Goal: Task Accomplishment & Management: Complete application form

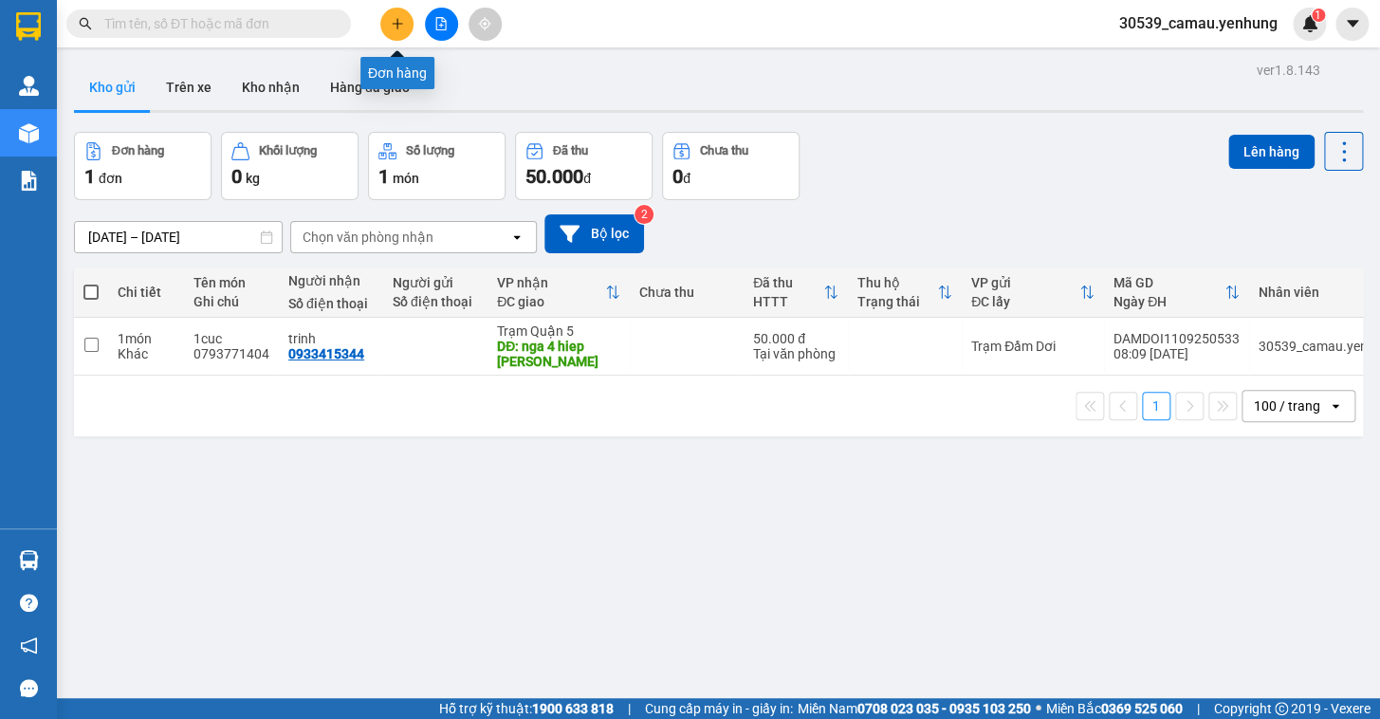
click at [391, 32] on button at bounding box center [396, 24] width 33 height 33
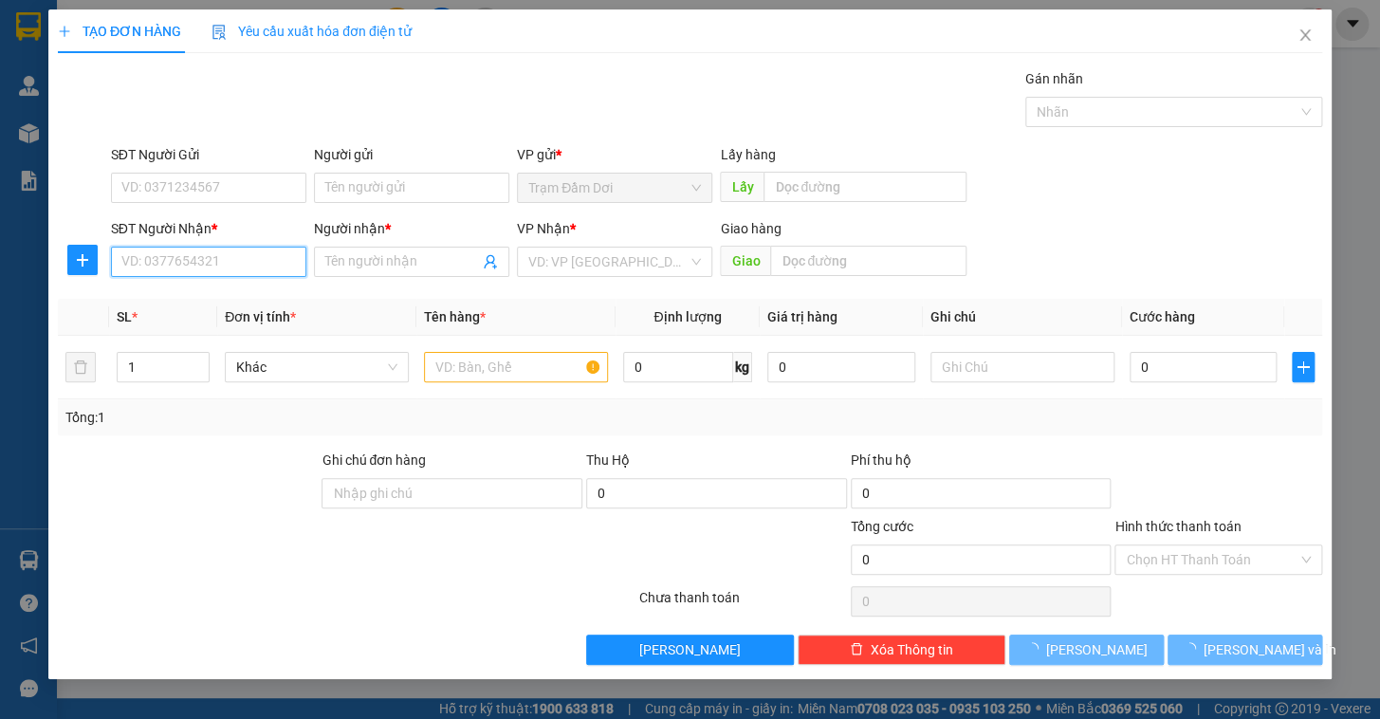
click at [216, 250] on input "SĐT Người Nhận *" at bounding box center [208, 262] width 195 height 30
type input "1"
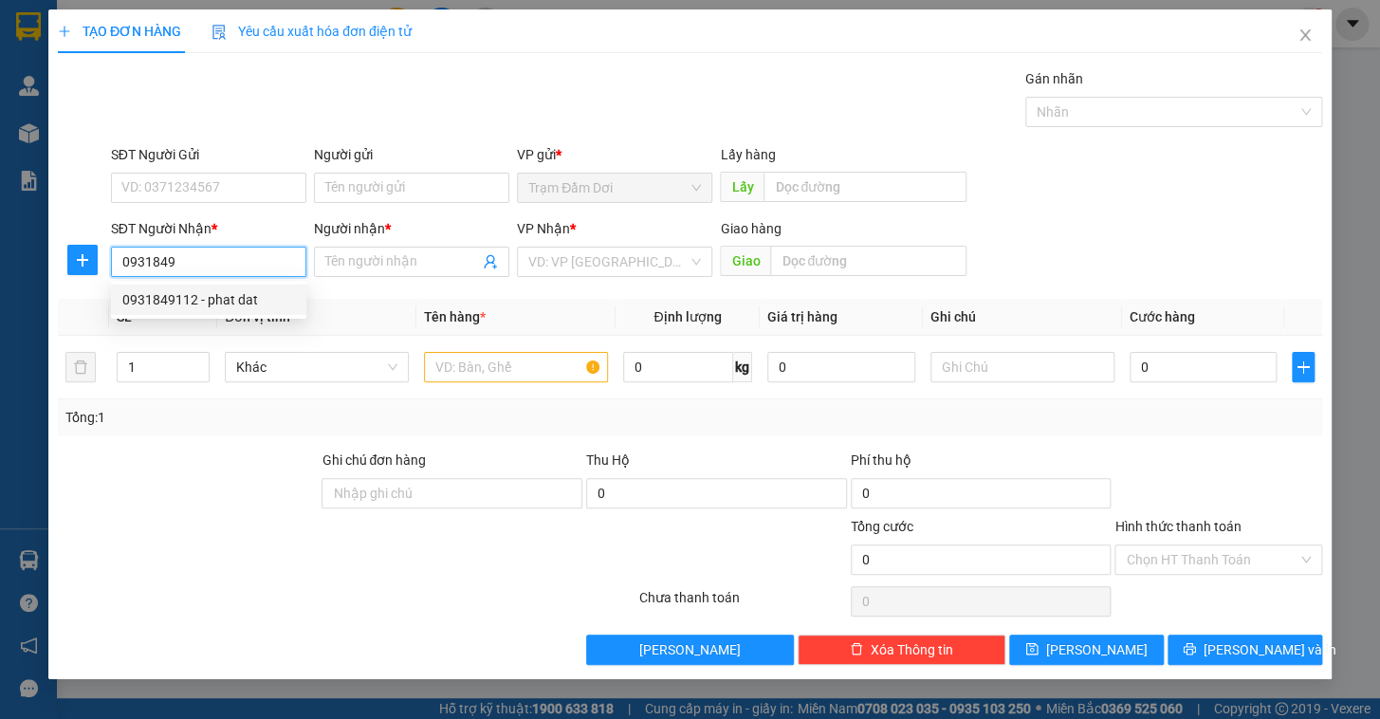
click at [159, 301] on div "0931849112 - phat dat" at bounding box center [208, 299] width 173 height 21
type input "0931849112"
type input "phat dat"
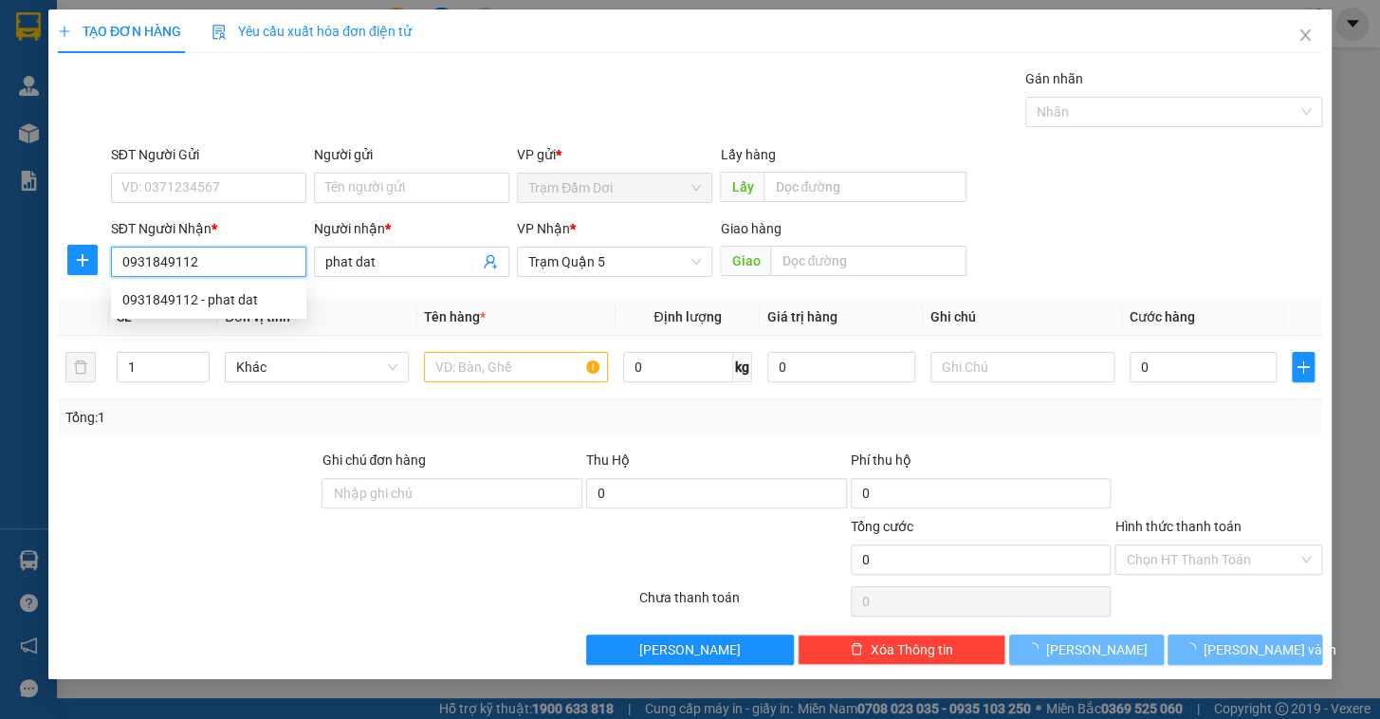
type input "30.000"
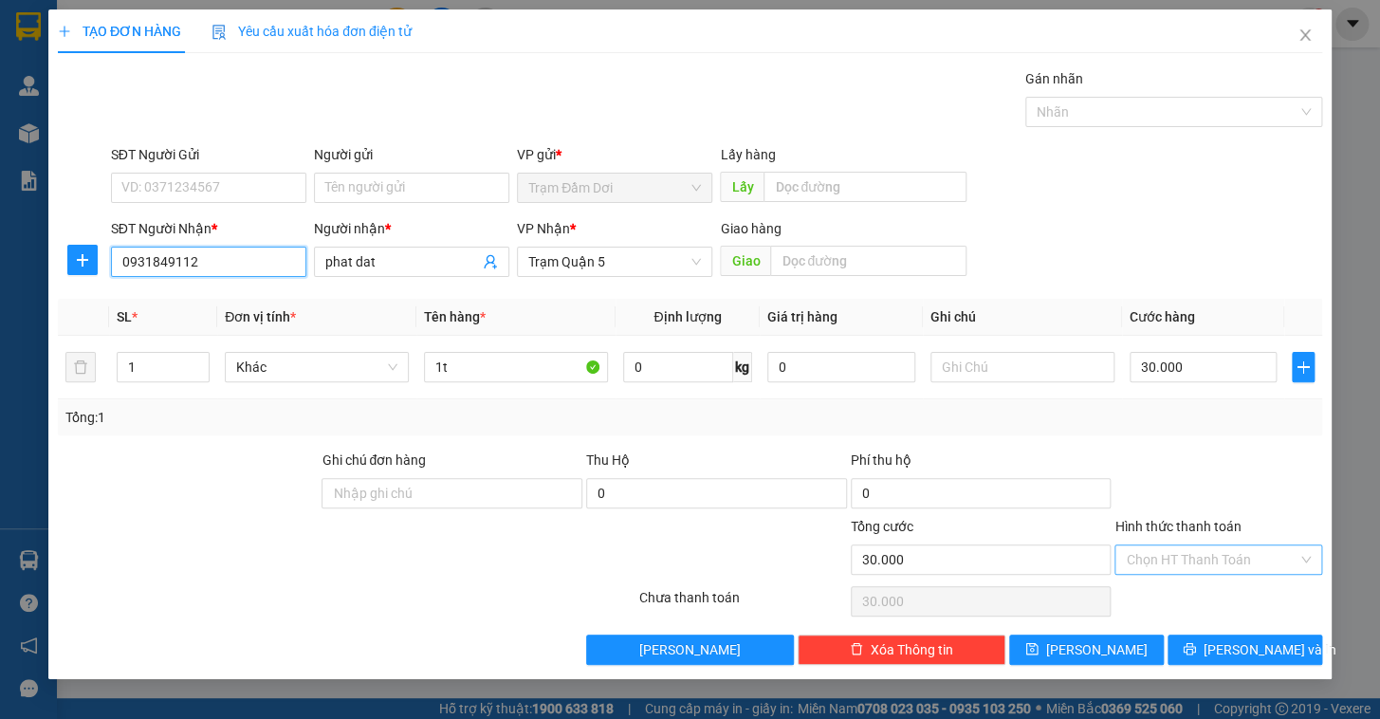
type input "0931849112"
click at [1219, 561] on input "Hình thức thanh toán" at bounding box center [1212, 559] width 172 height 28
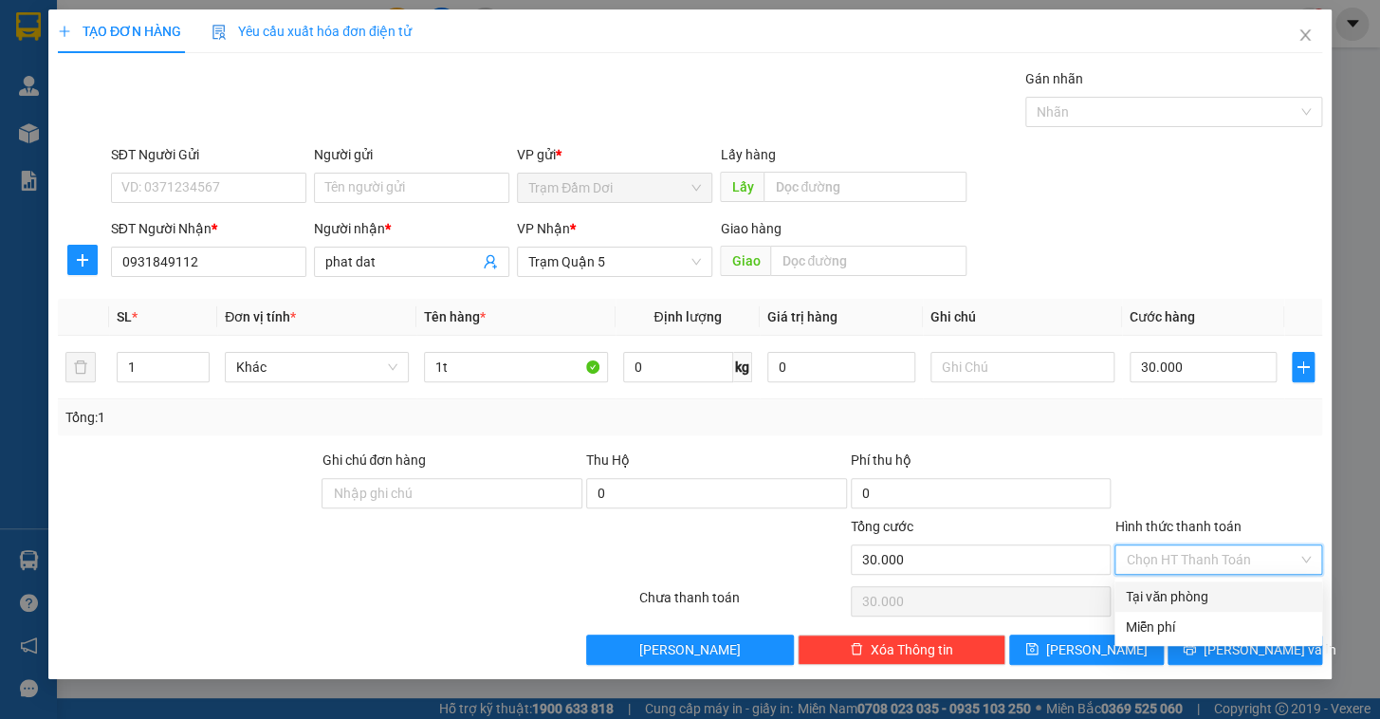
click at [1195, 603] on div "Tại văn phòng" at bounding box center [1218, 596] width 185 height 21
type input "0"
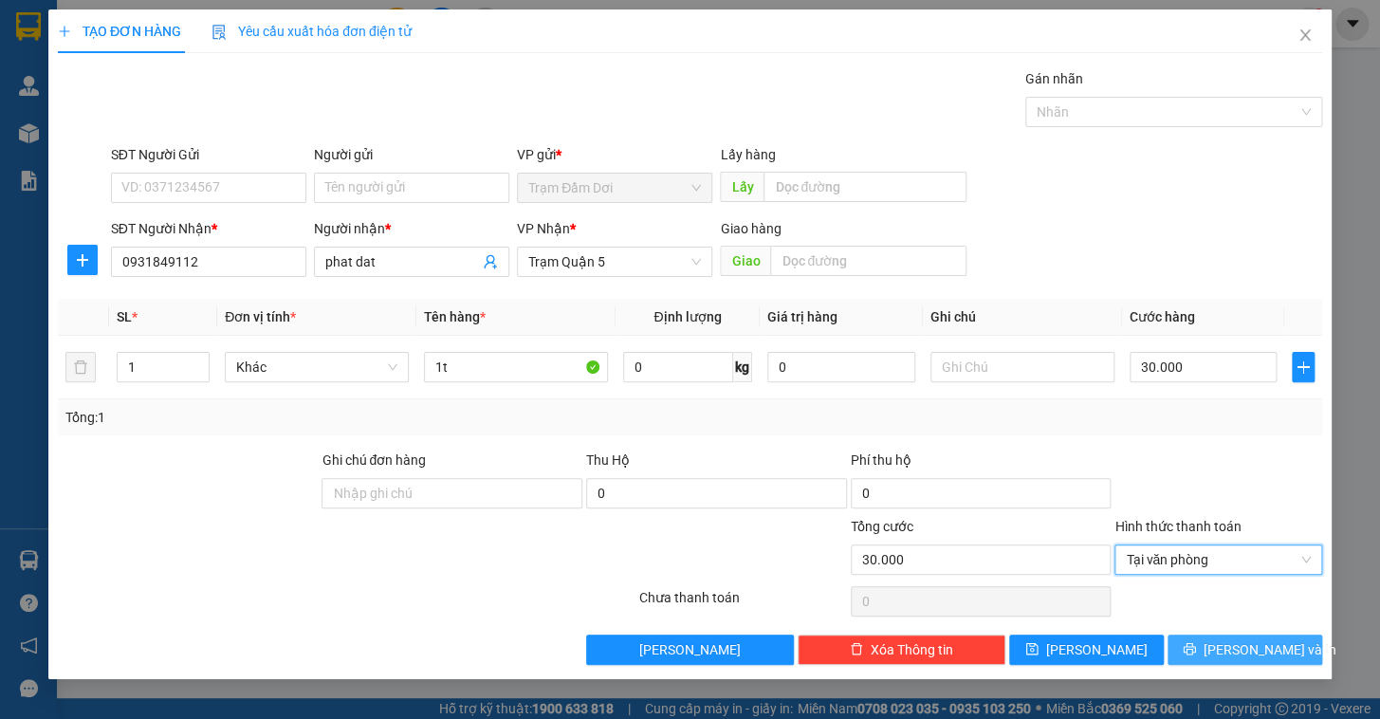
click at [1256, 647] on span "[PERSON_NAME] và In" at bounding box center [1269, 649] width 133 height 21
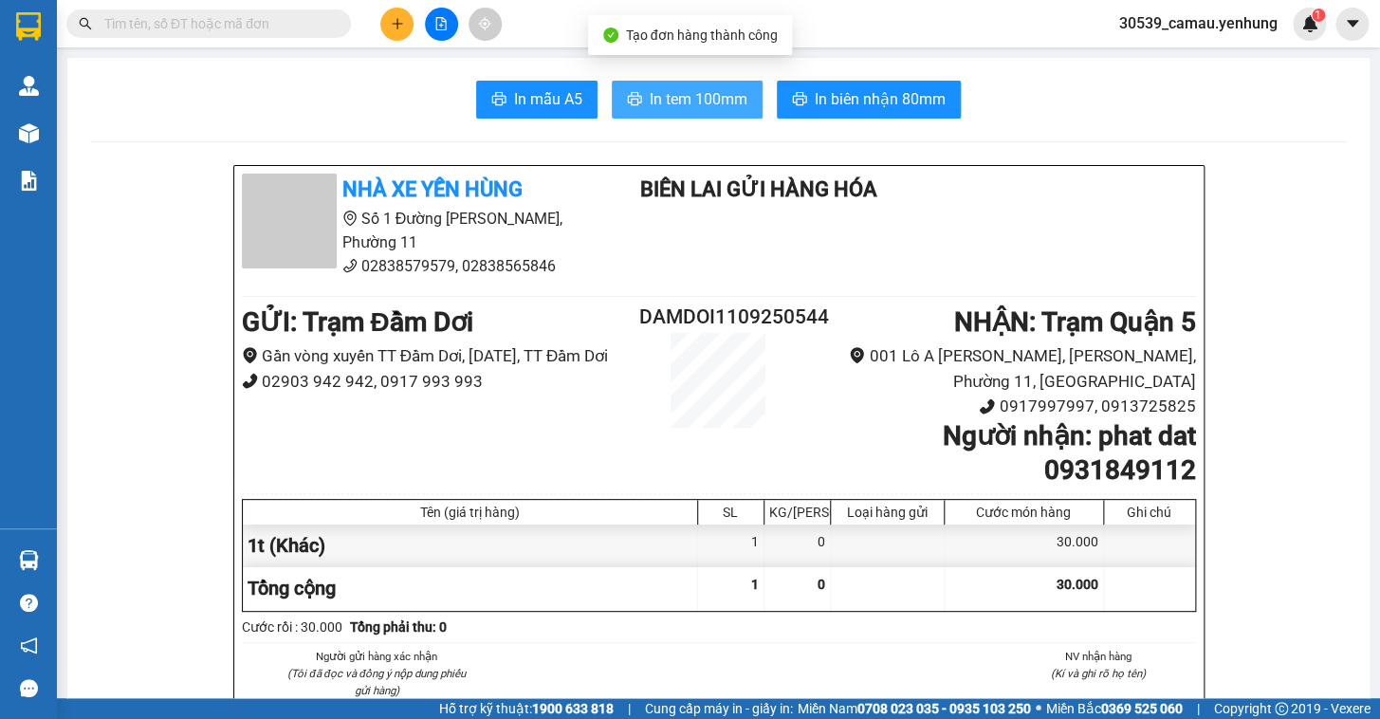
click at [656, 90] on span "In tem 100mm" at bounding box center [699, 99] width 98 height 24
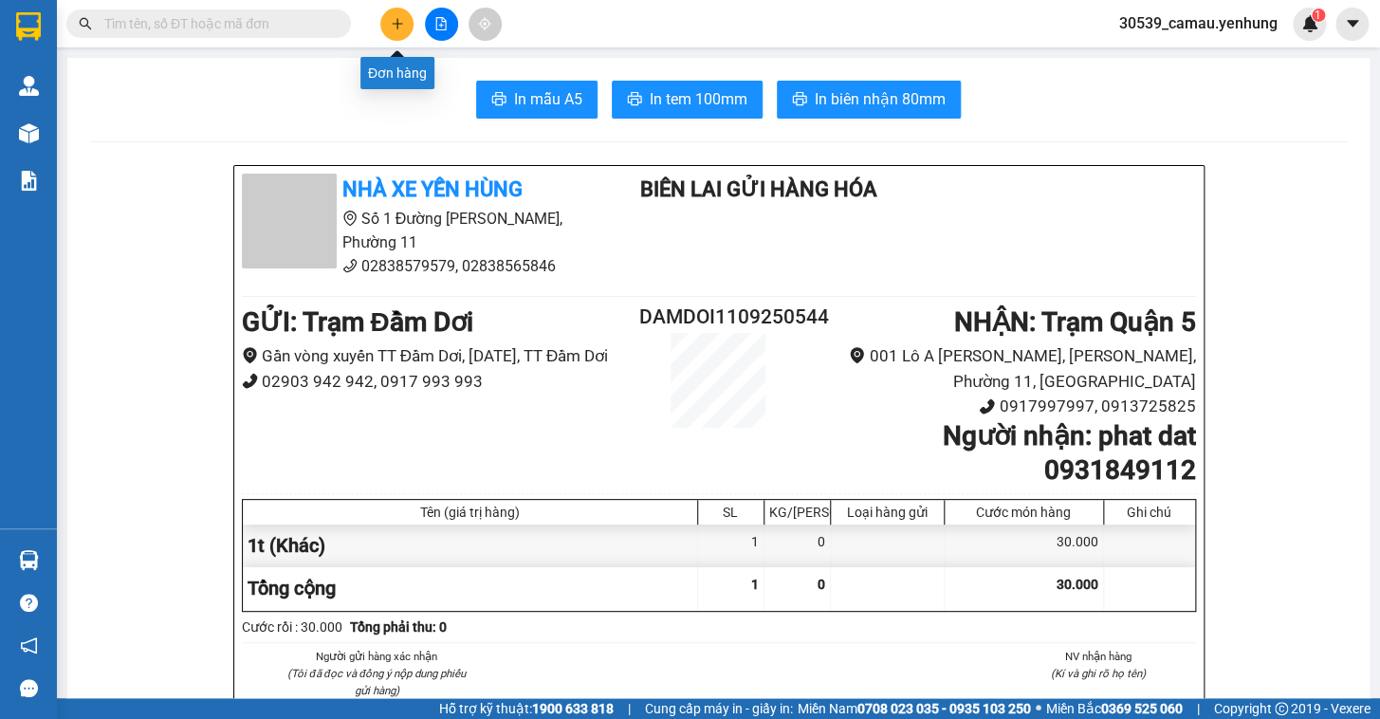
click at [391, 25] on icon "plus" at bounding box center [397, 23] width 13 height 13
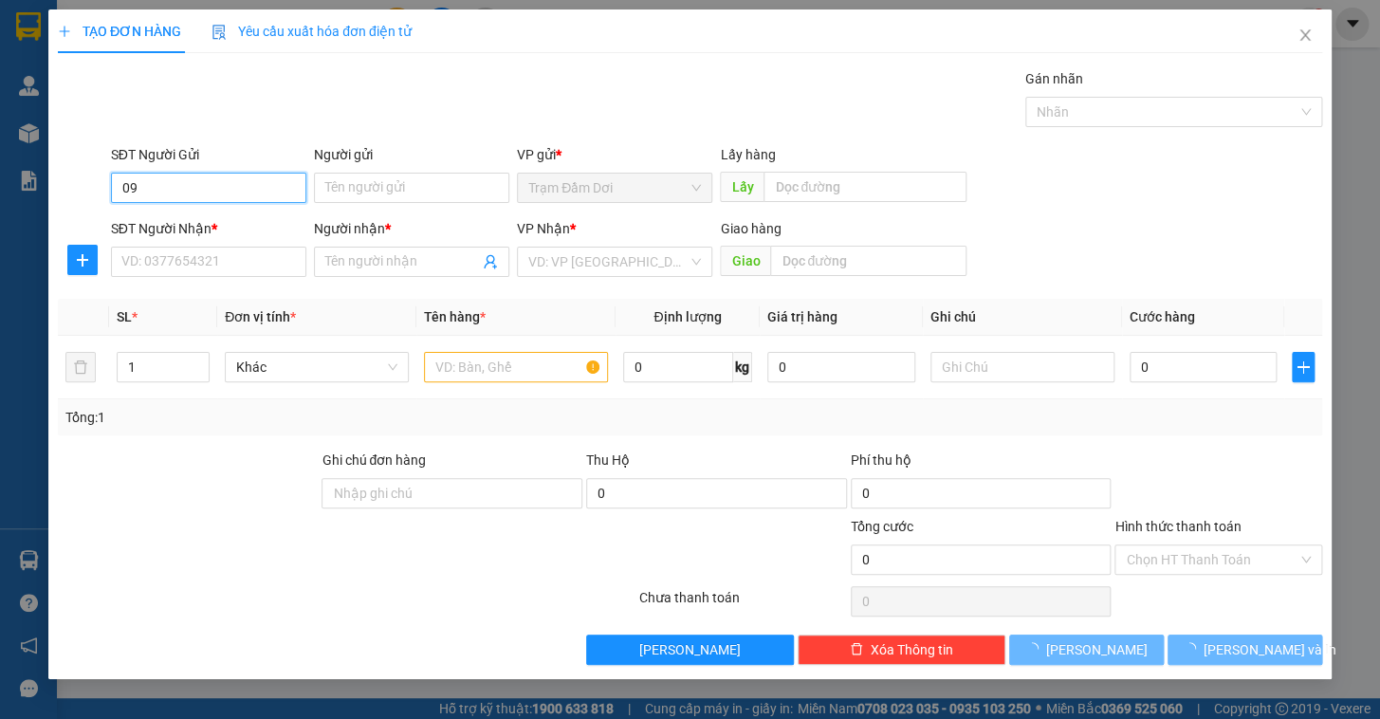
type input "0"
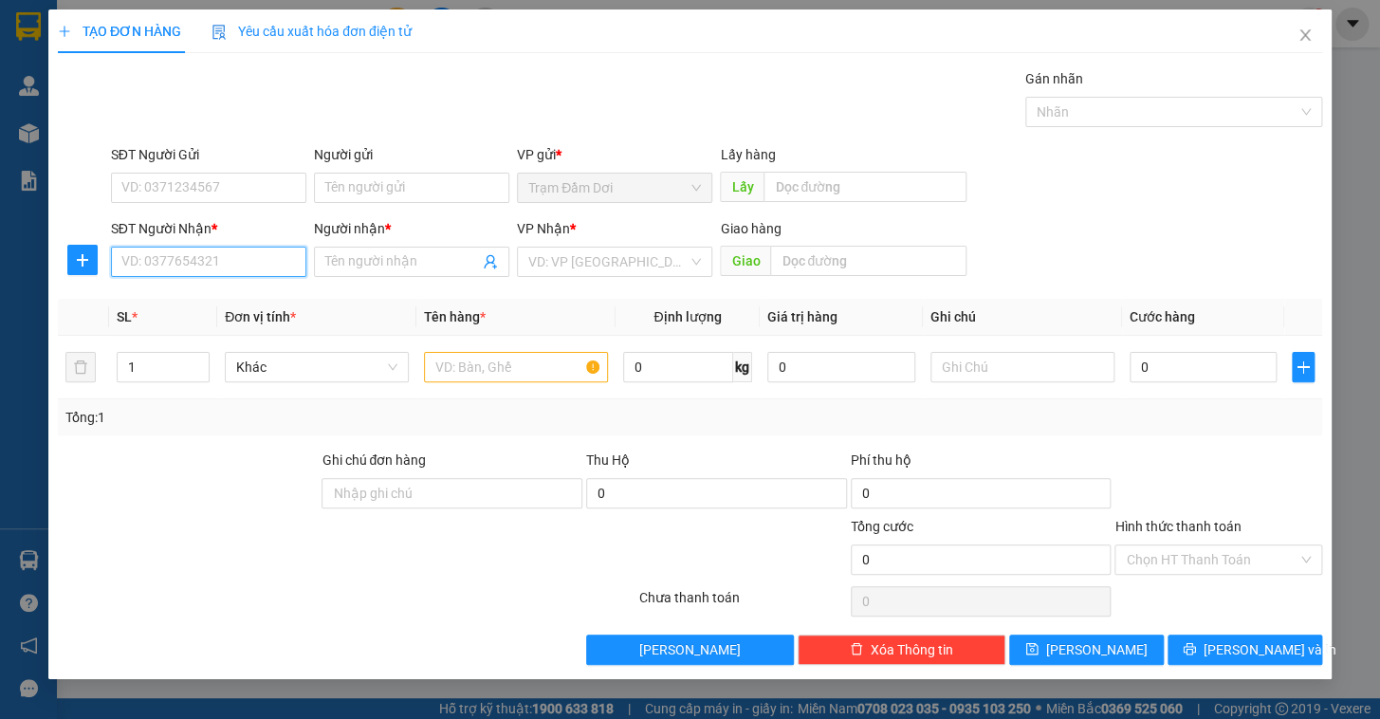
click at [146, 266] on input "SĐT Người Nhận *" at bounding box center [208, 262] width 195 height 30
click at [156, 299] on div "0902603381 - ngoc" at bounding box center [208, 299] width 173 height 21
type input "0902603381"
type input "ngoc"
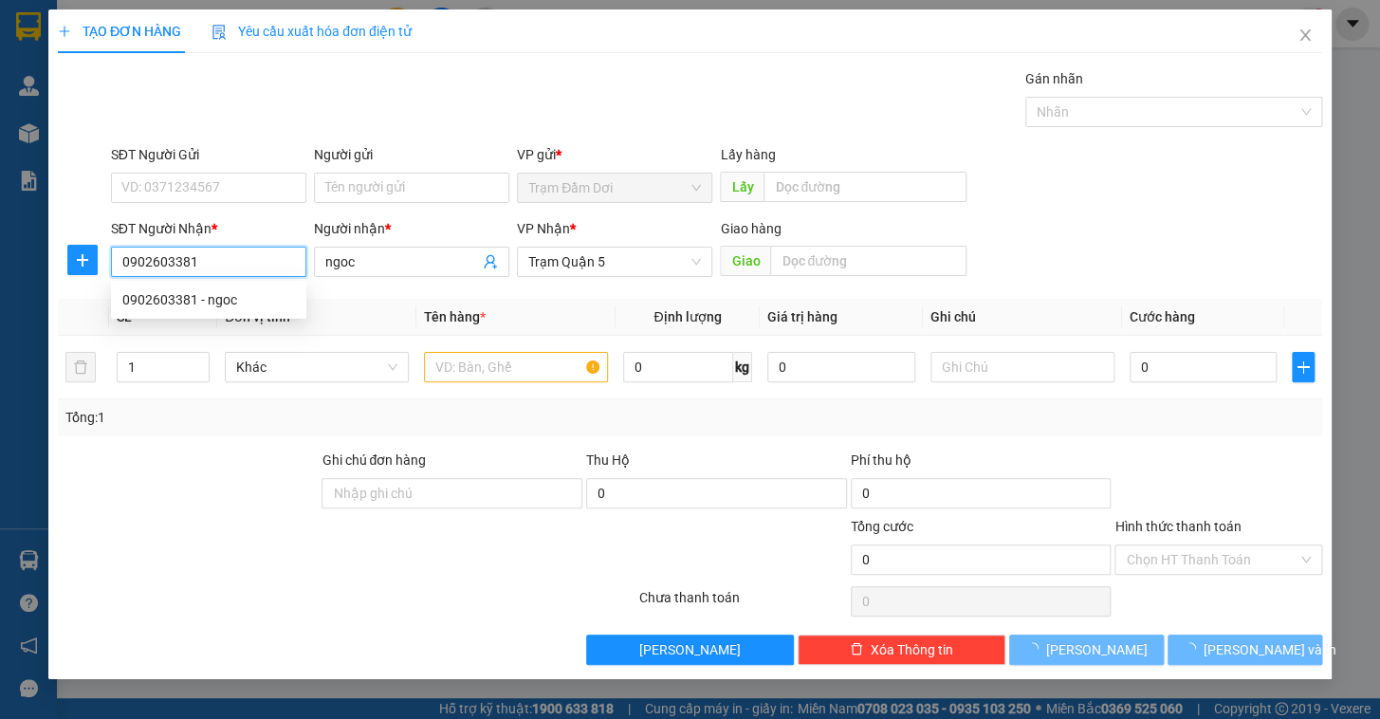
type input "50.000"
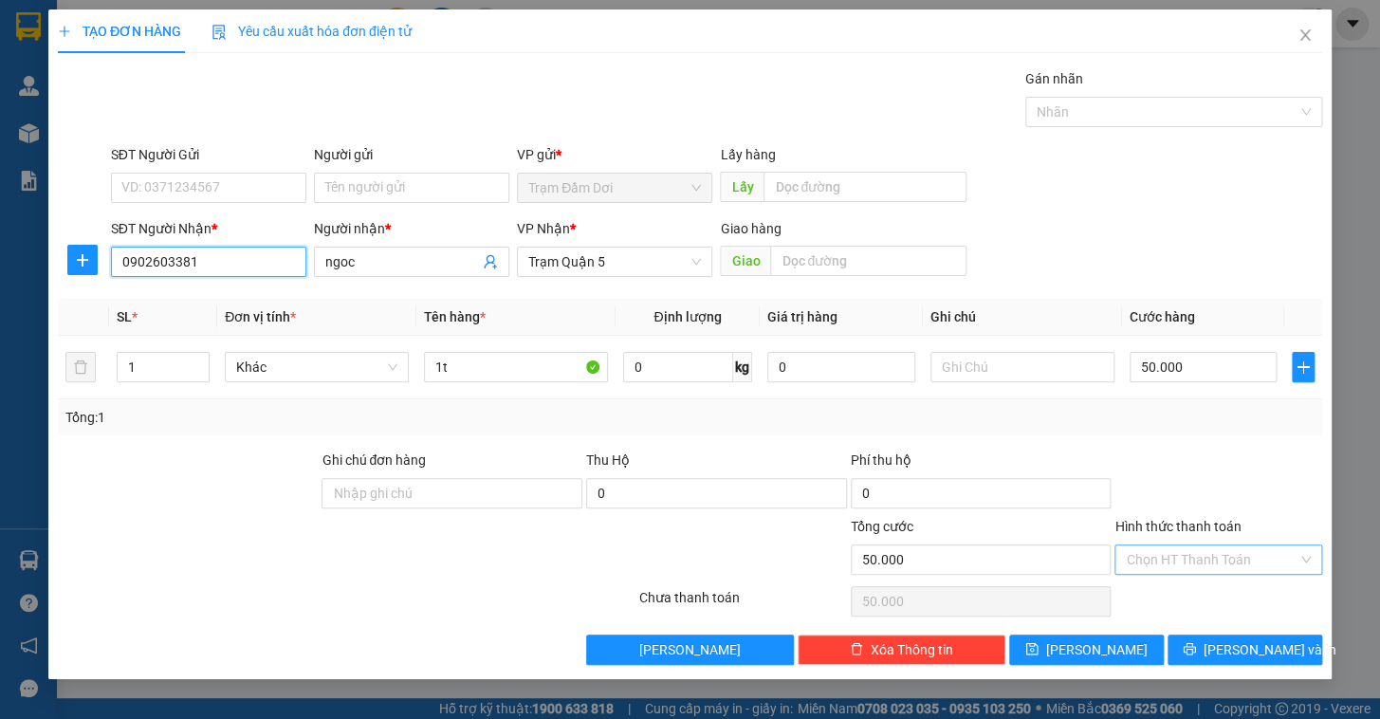
type input "0902603381"
click at [1217, 564] on input "Hình thức thanh toán" at bounding box center [1212, 559] width 172 height 28
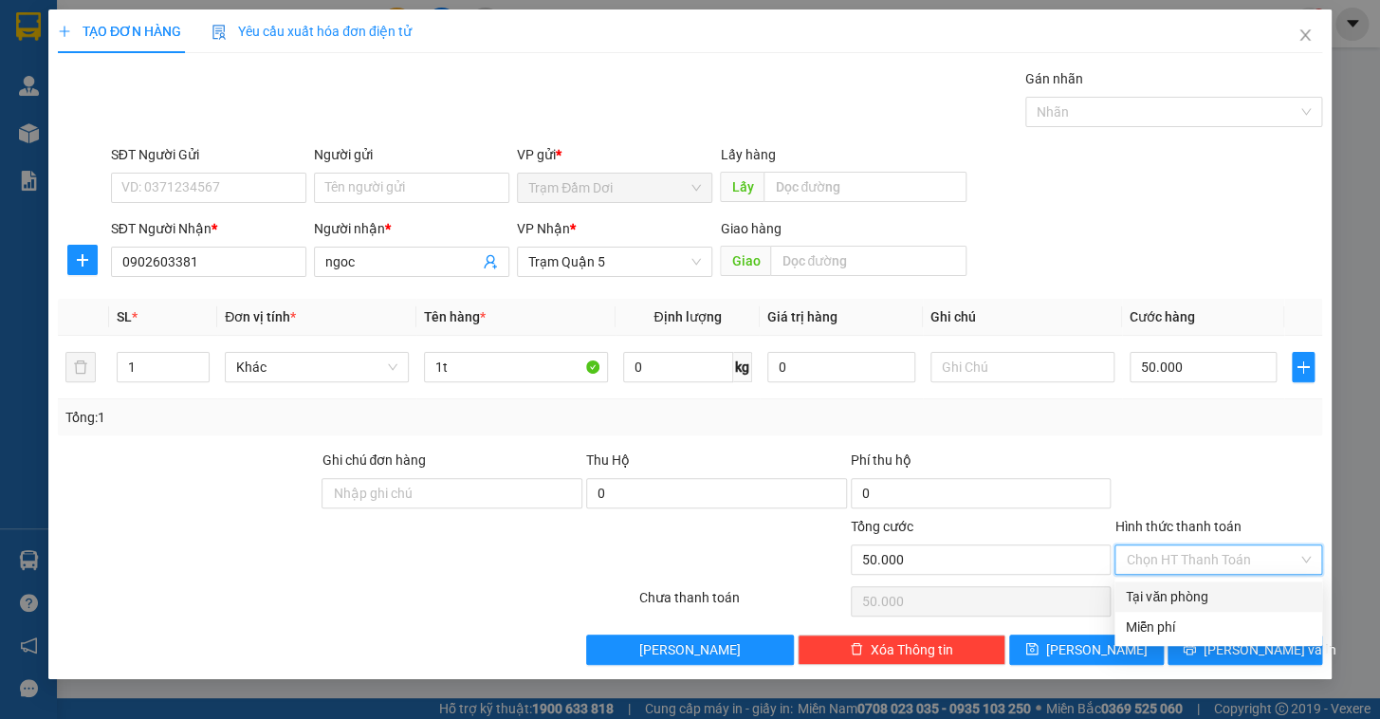
click at [1200, 604] on div "Tại văn phòng" at bounding box center [1218, 596] width 185 height 21
type input "0"
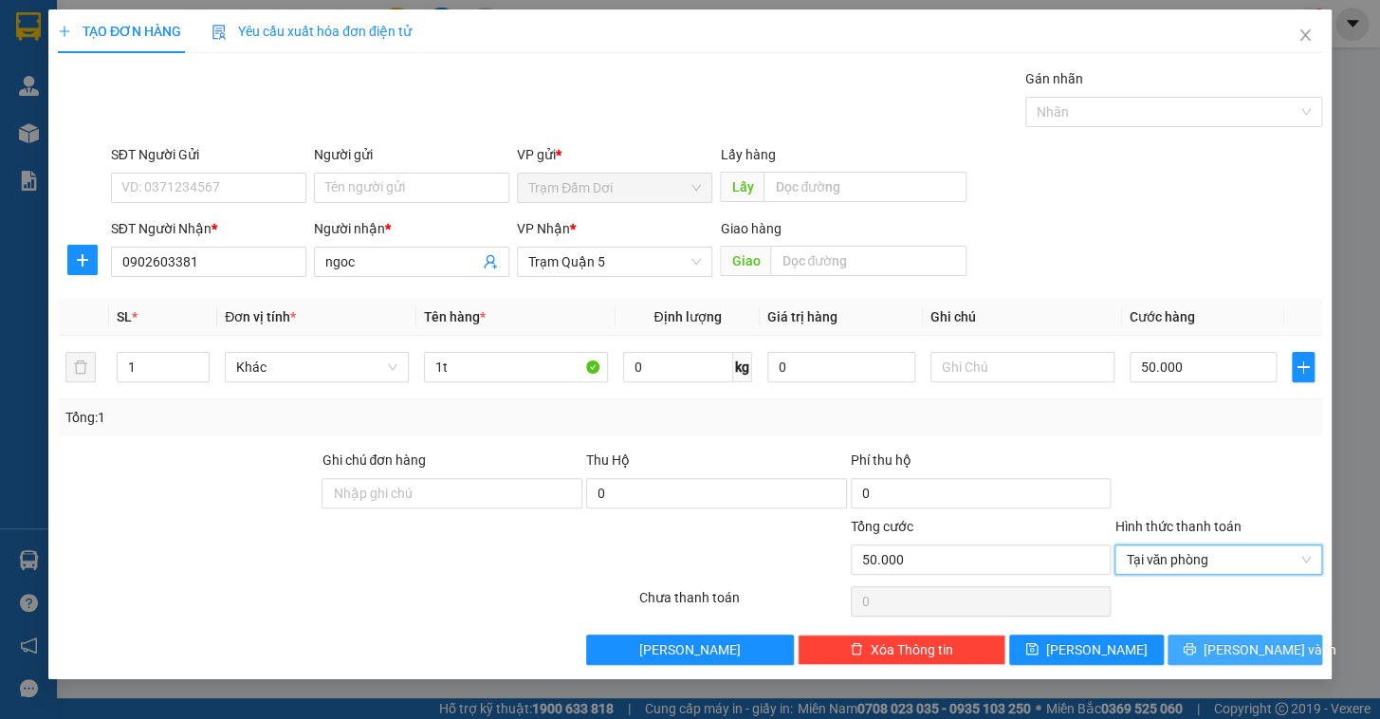
click at [1212, 661] on button "[PERSON_NAME] và In" at bounding box center [1244, 649] width 155 height 30
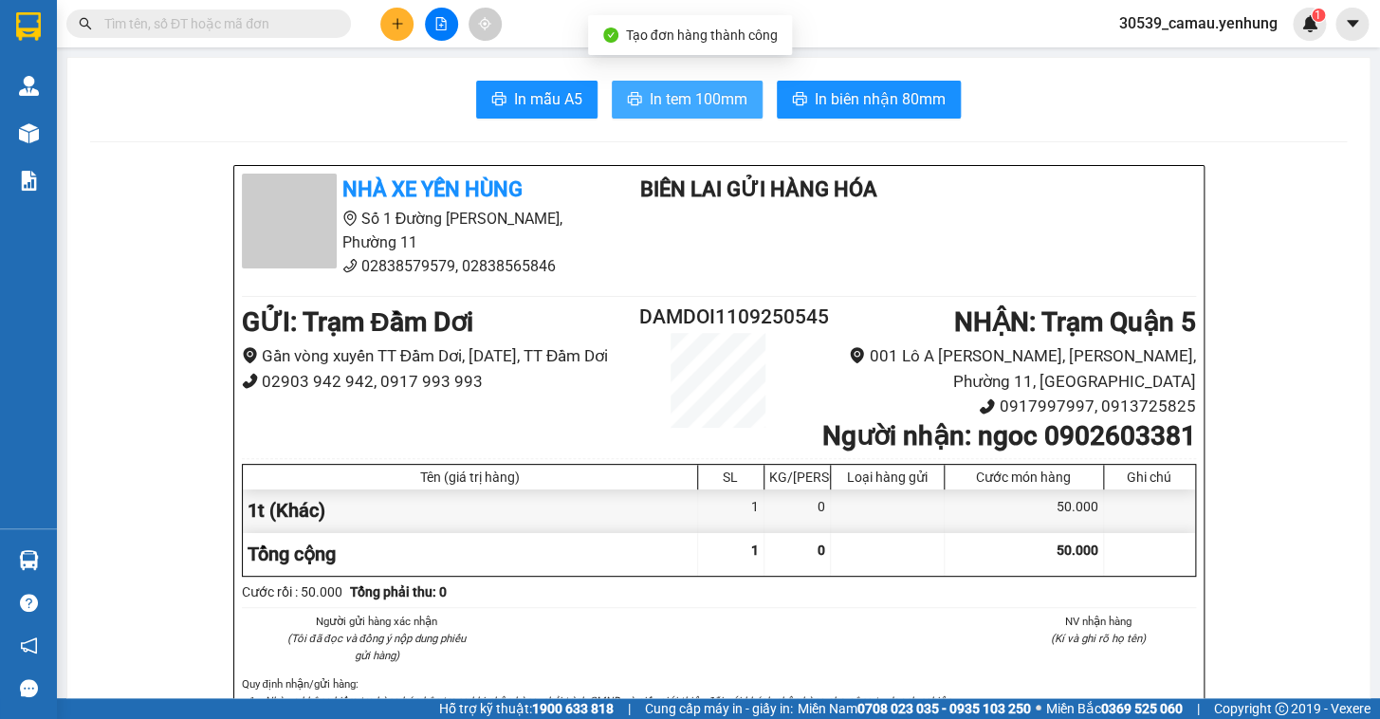
click at [702, 101] on span "In tem 100mm" at bounding box center [699, 99] width 98 height 24
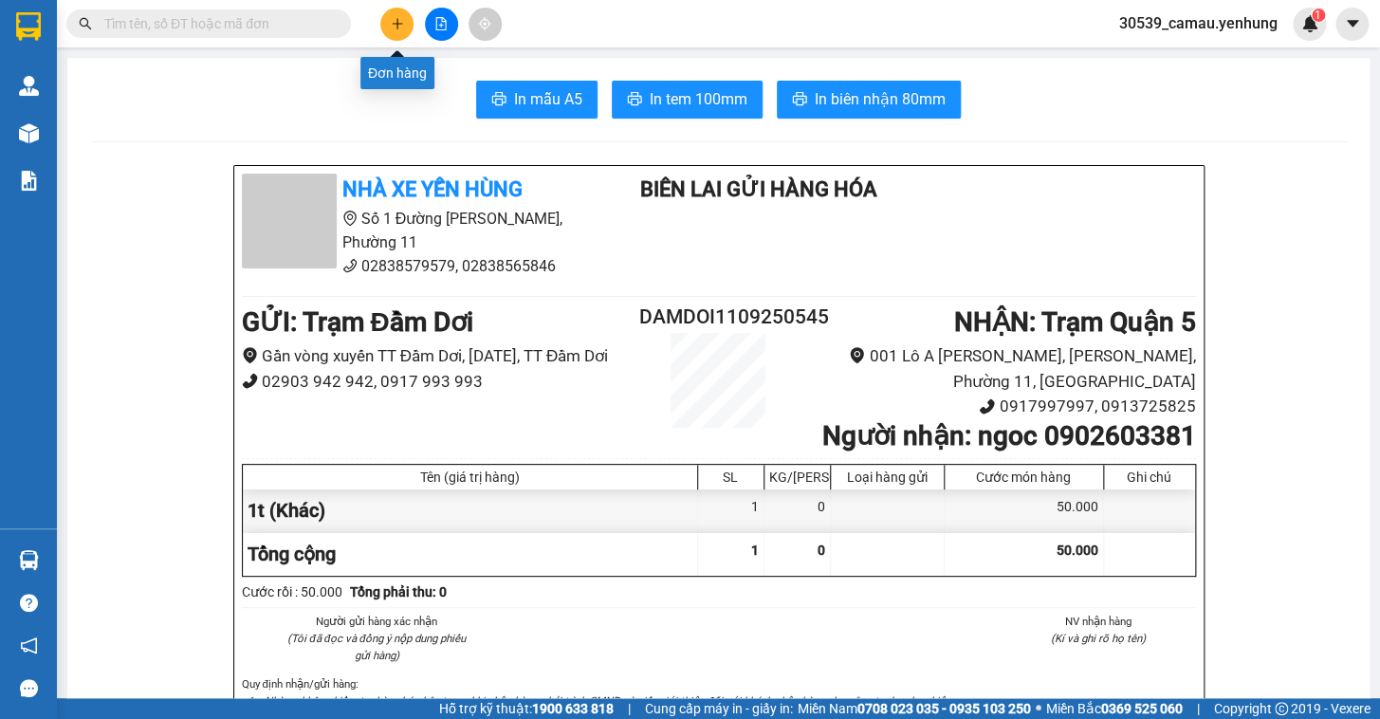
click at [387, 22] on button at bounding box center [396, 24] width 33 height 33
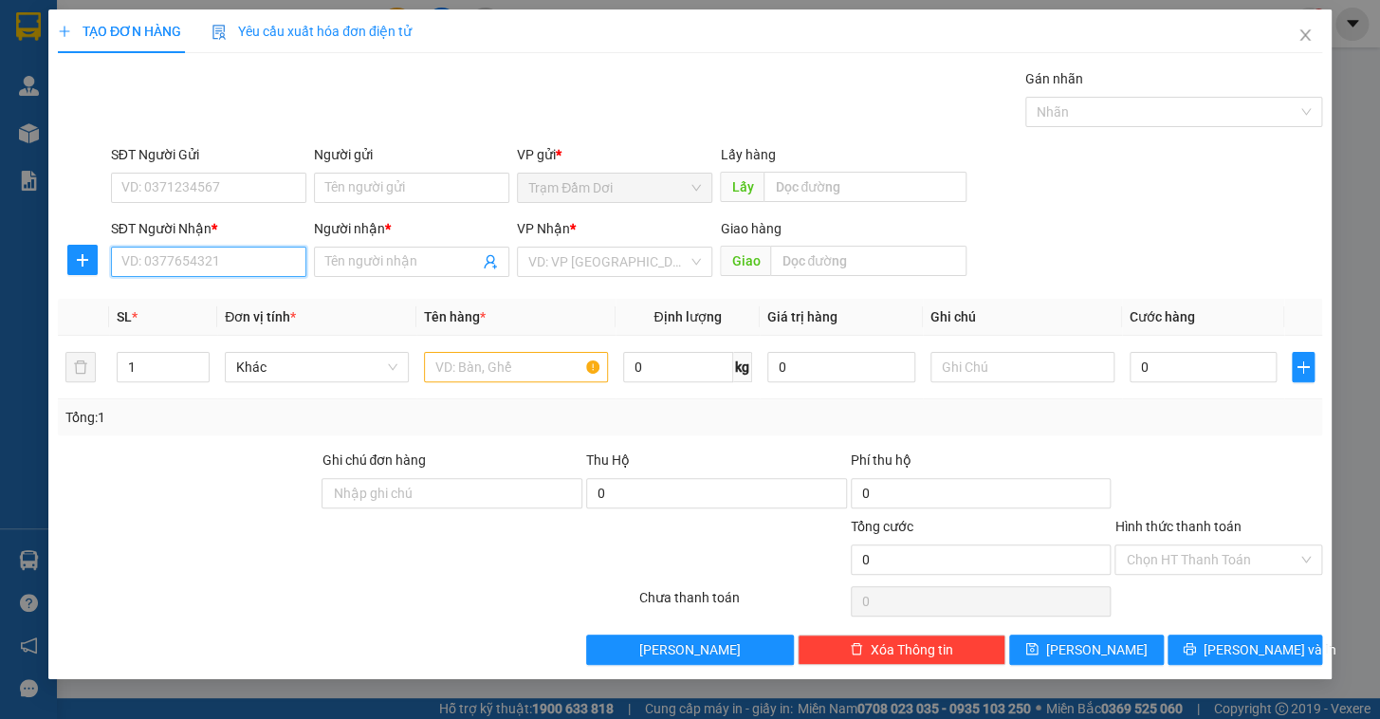
click at [206, 258] on input "SĐT Người Nhận *" at bounding box center [208, 262] width 195 height 30
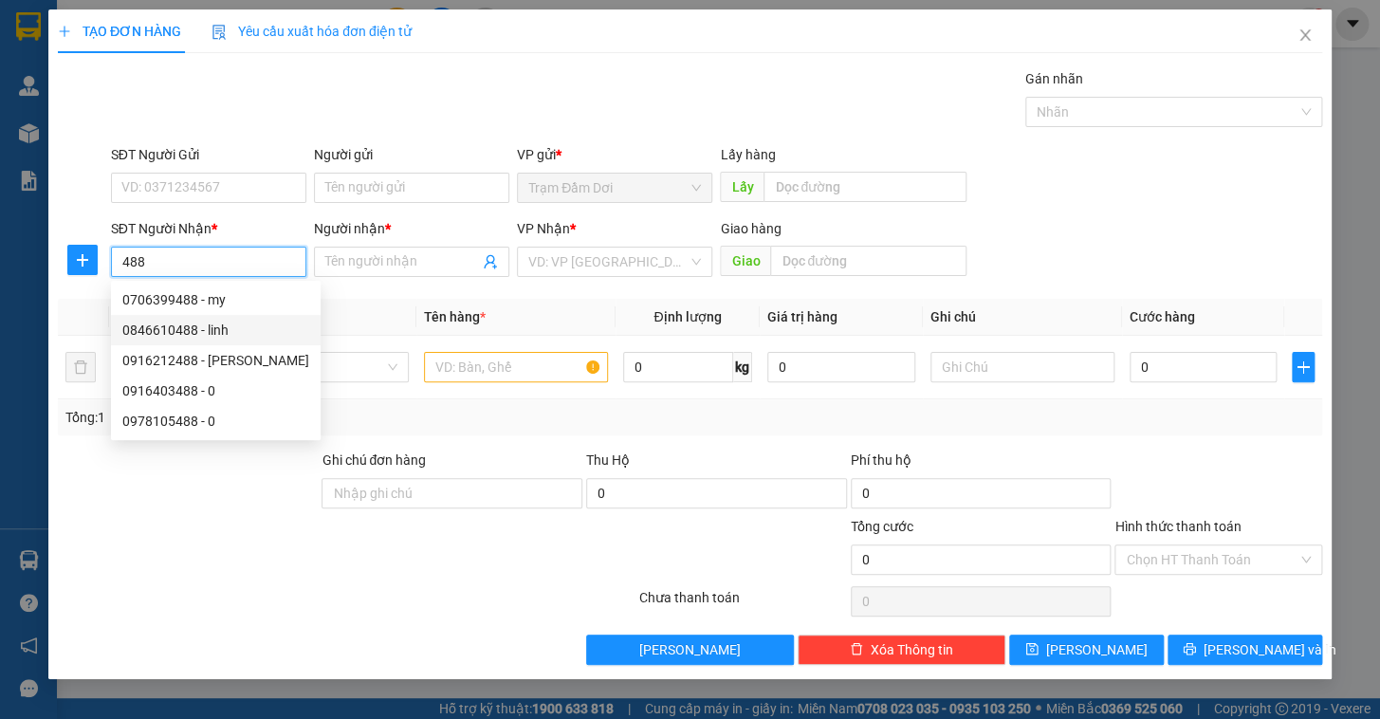
click at [215, 330] on div "0846610488 - linh" at bounding box center [215, 330] width 187 height 21
type input "0846610488"
type input "linh"
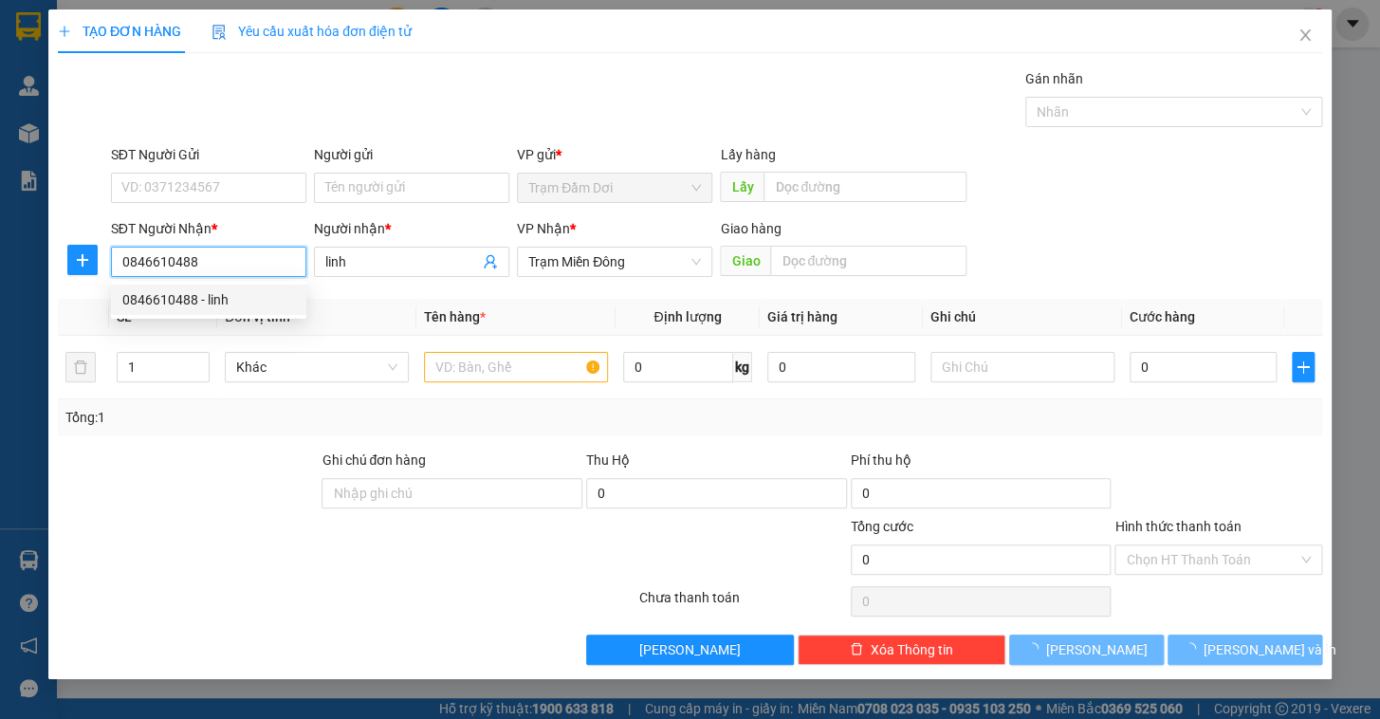
type input "40.000"
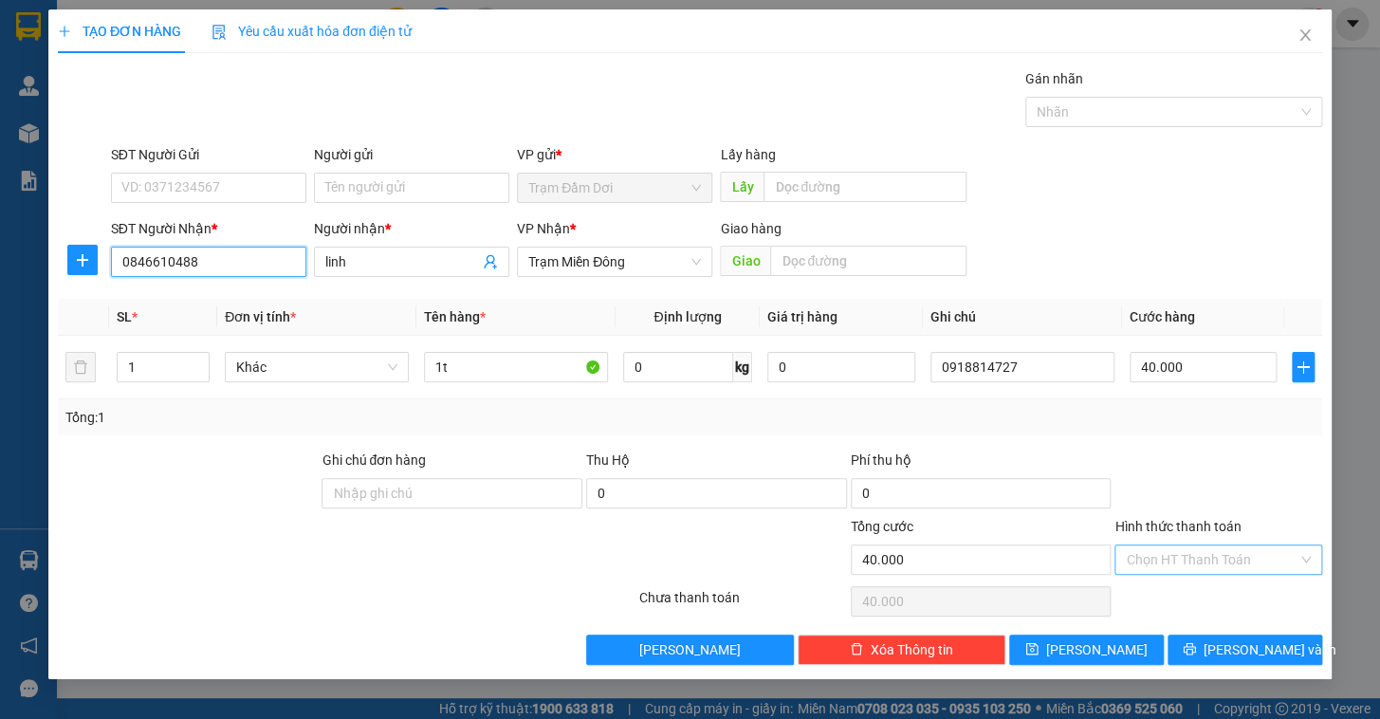
type input "0846610488"
click at [1233, 572] on input "Hình thức thanh toán" at bounding box center [1212, 559] width 172 height 28
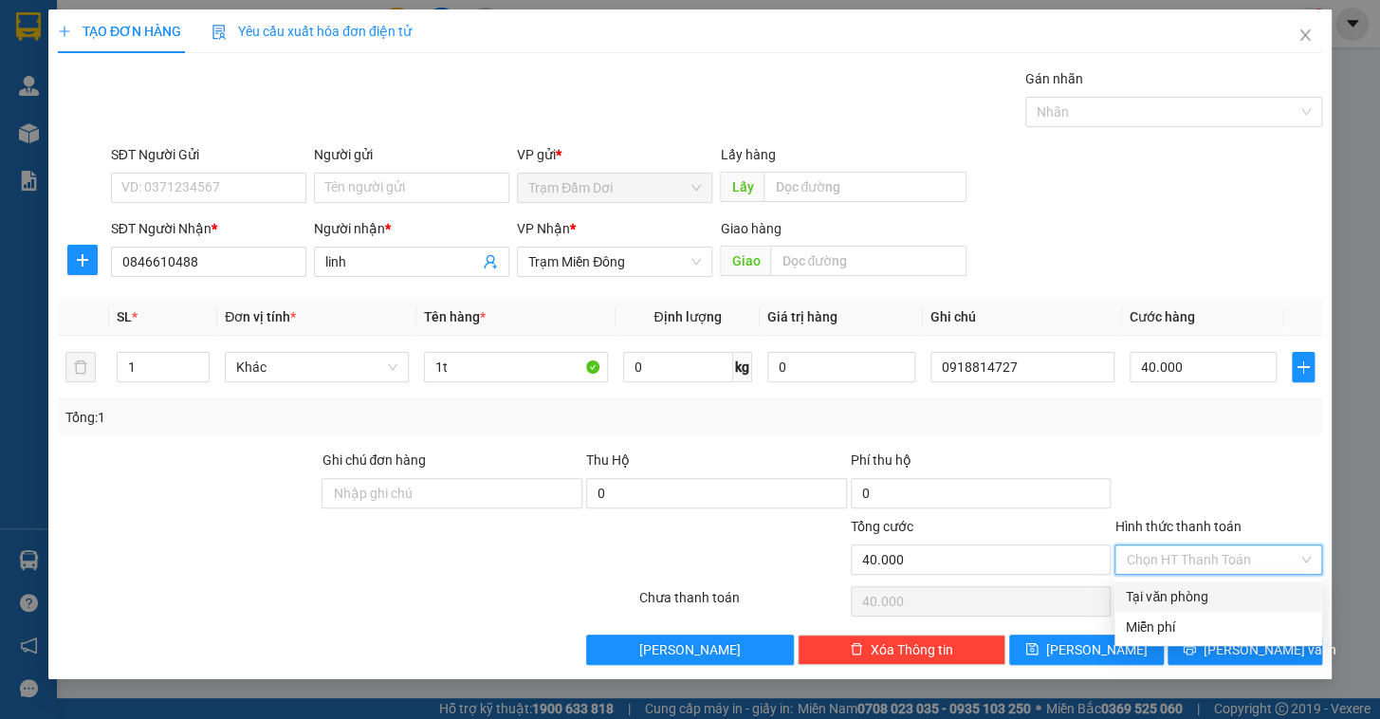
click at [1216, 597] on div "Tại văn phòng" at bounding box center [1218, 596] width 185 height 21
type input "0"
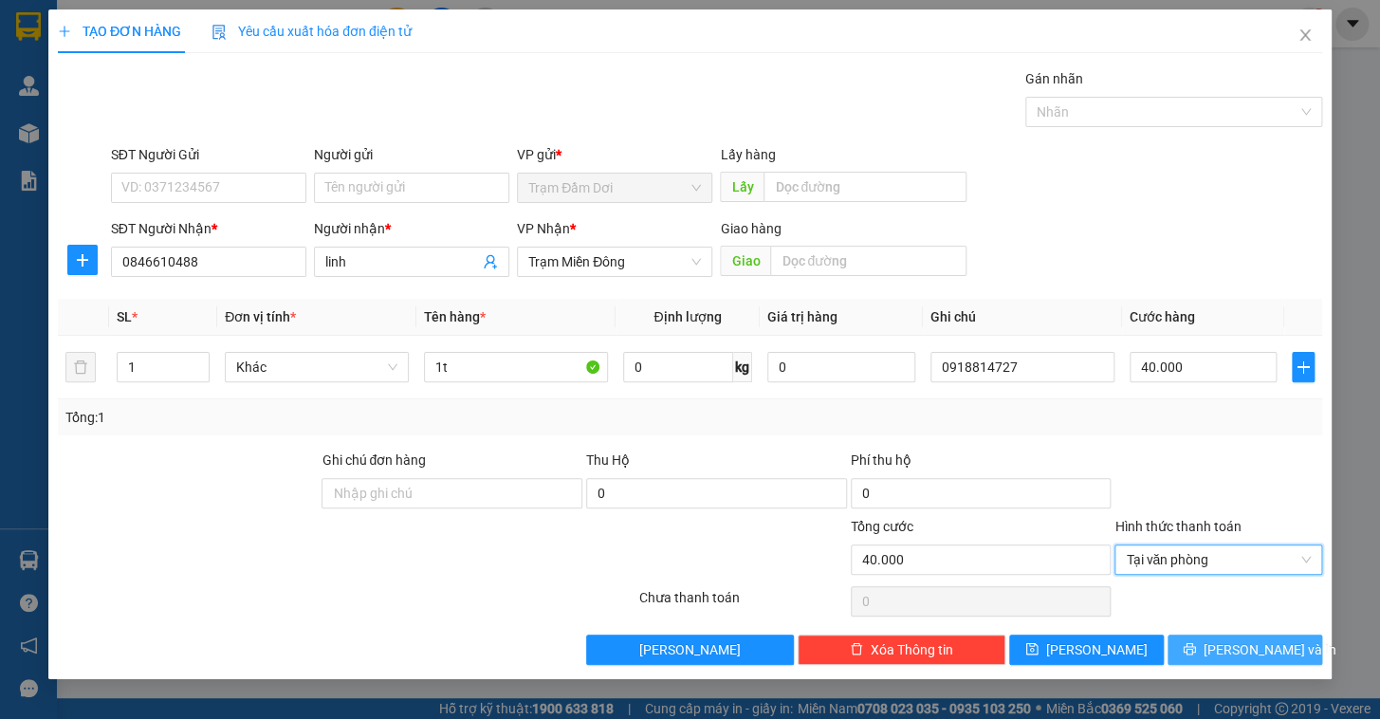
click at [1230, 650] on span "[PERSON_NAME] và In" at bounding box center [1269, 649] width 133 height 21
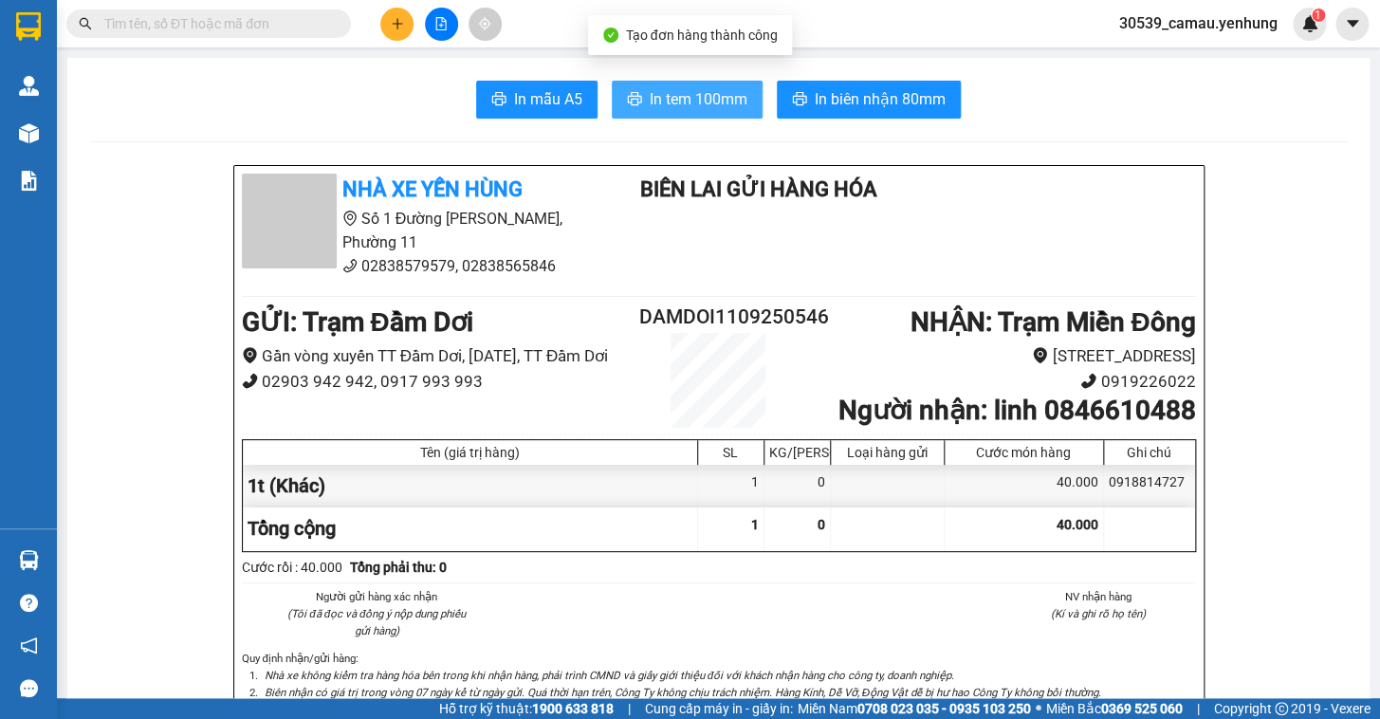
click at [705, 113] on button "In tem 100mm" at bounding box center [687, 100] width 151 height 38
click at [395, 37] on button at bounding box center [396, 24] width 33 height 33
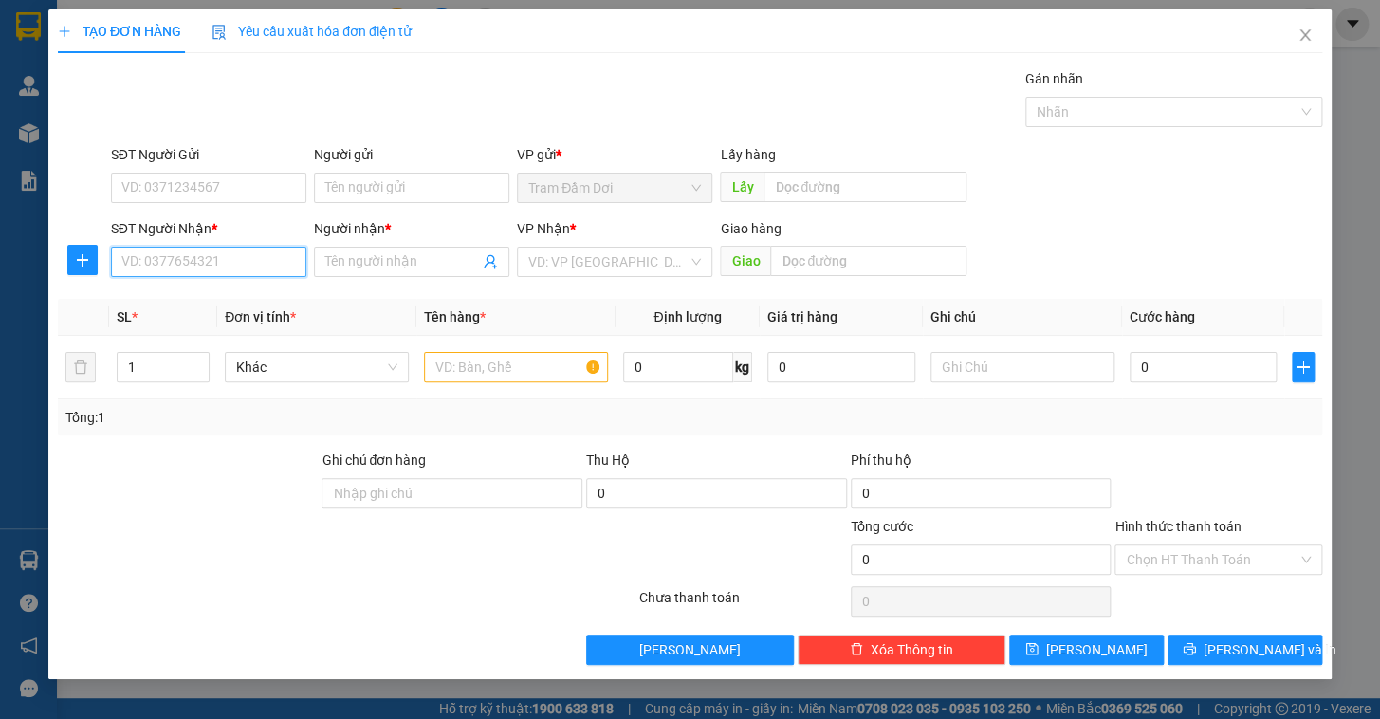
click at [232, 256] on input "SĐT Người Nhận *" at bounding box center [208, 262] width 195 height 30
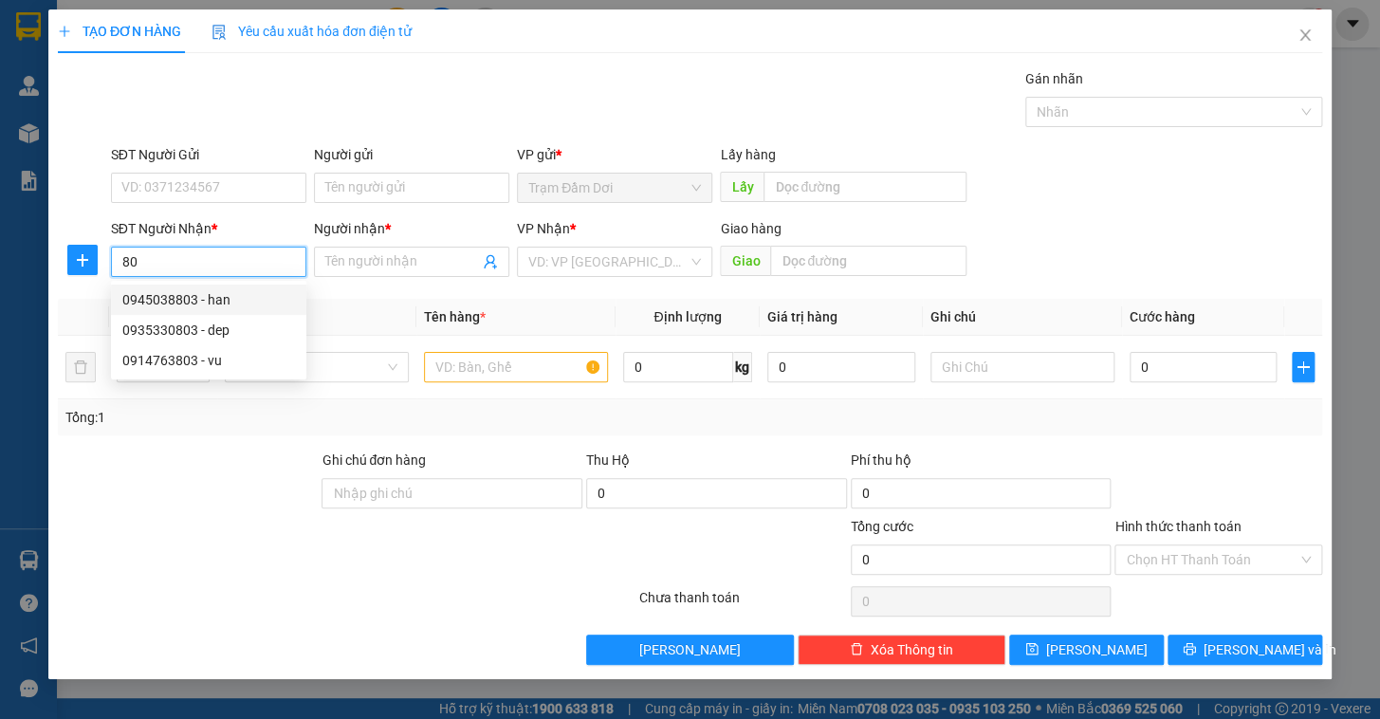
type input "8"
click at [163, 303] on div "0945803802 - ly" at bounding box center [208, 299] width 173 height 21
type input "0945803802"
type input "ly"
type input "120.000"
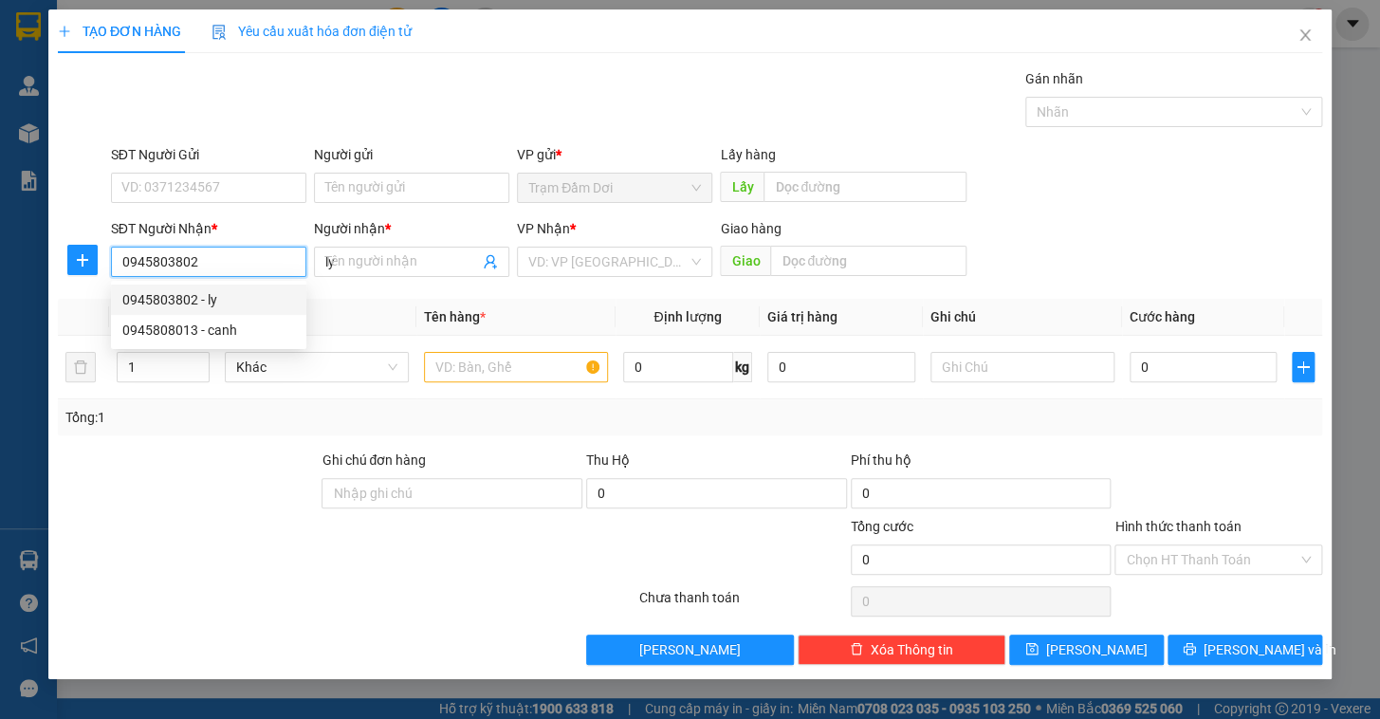
type input "120.000"
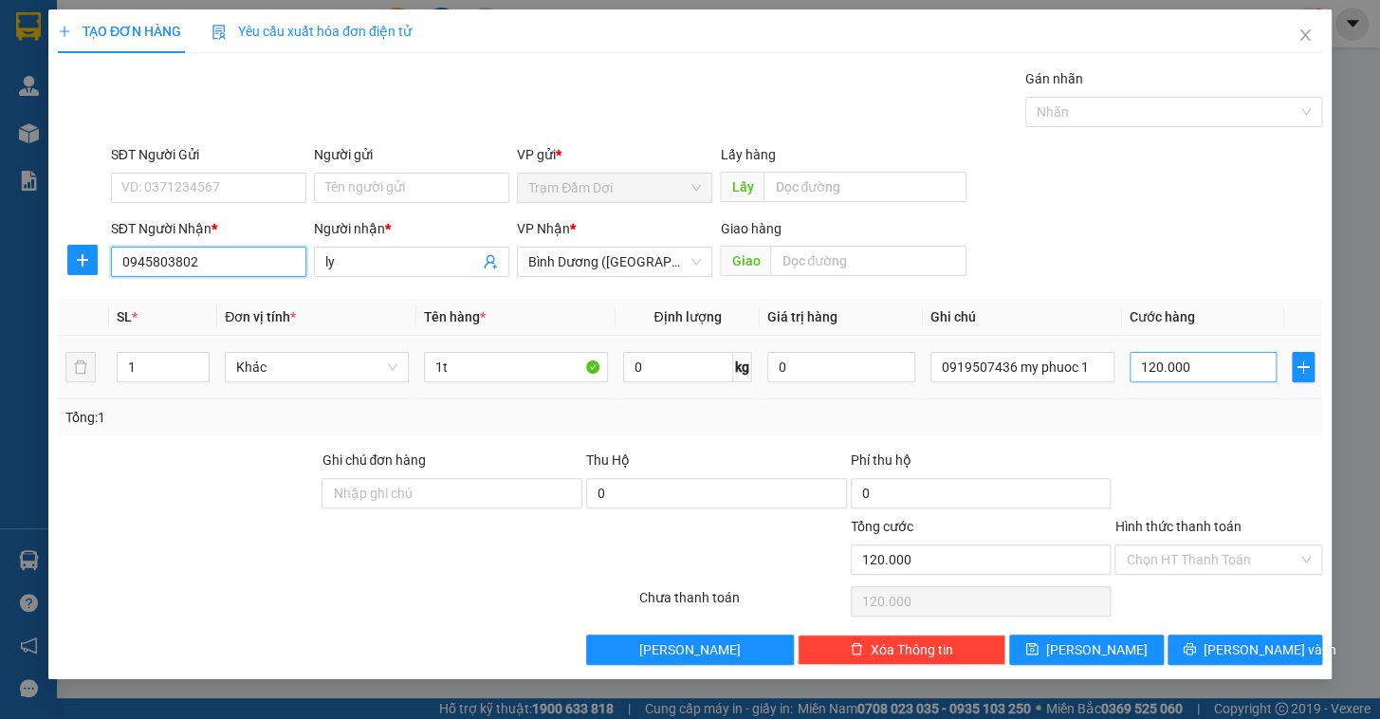
type input "0945803802"
click at [1231, 374] on input "120.000" at bounding box center [1203, 367] width 148 height 30
type input "1"
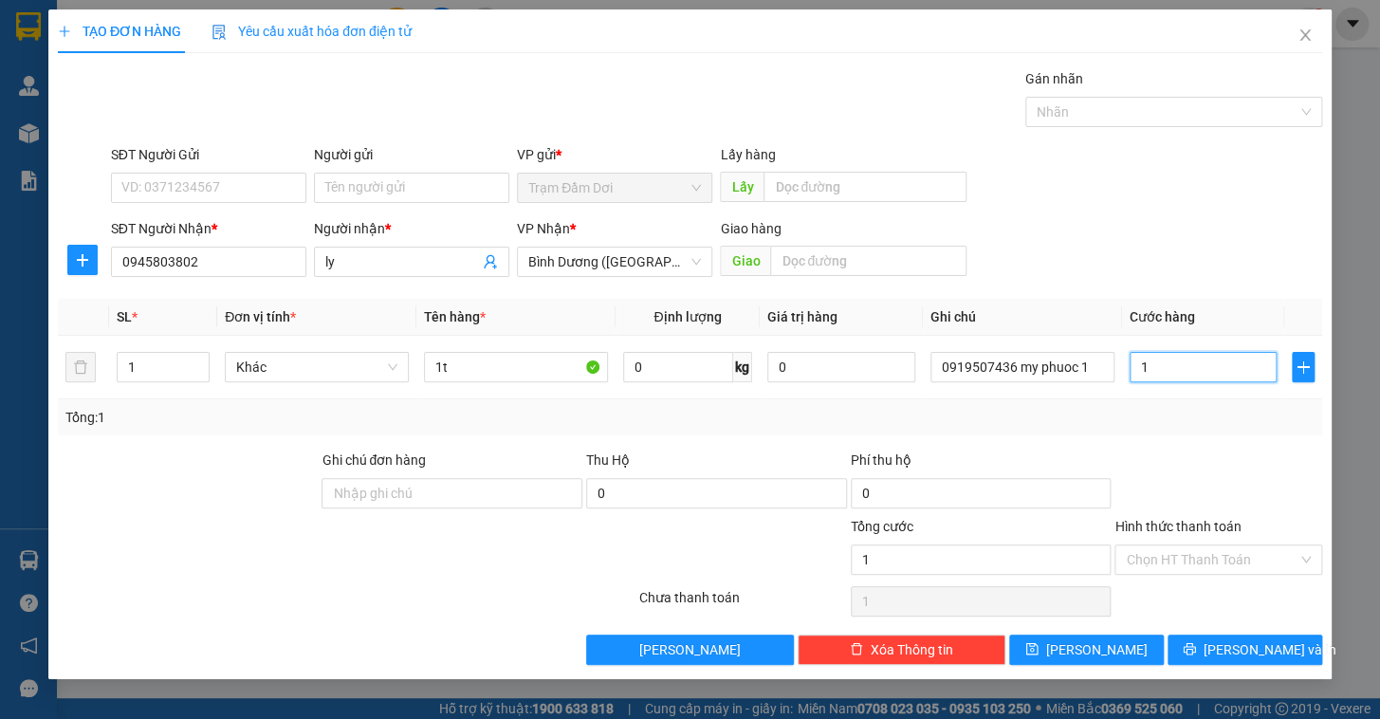
type input "10"
type input "100"
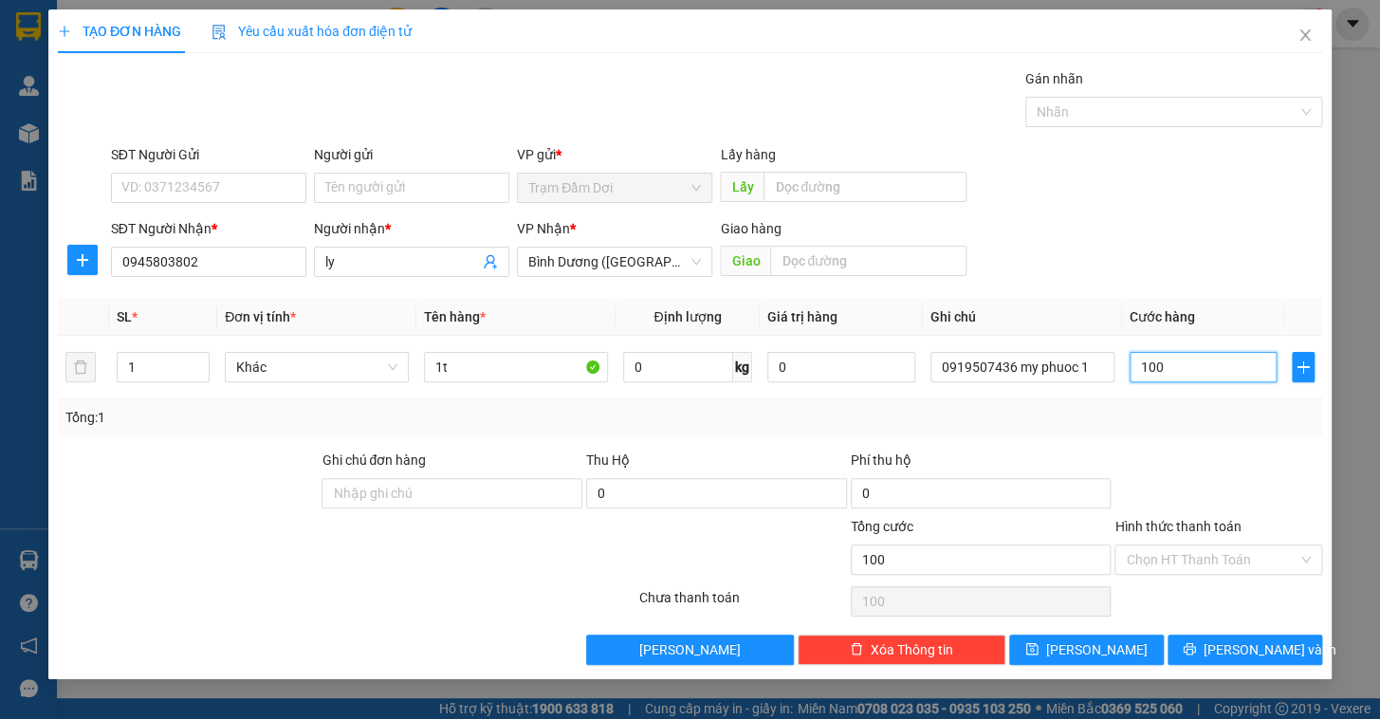
type input "100"
type input "100.000"
drag, startPoint x: 1204, startPoint y: 454, endPoint x: 1206, endPoint y: 481, distance: 26.6
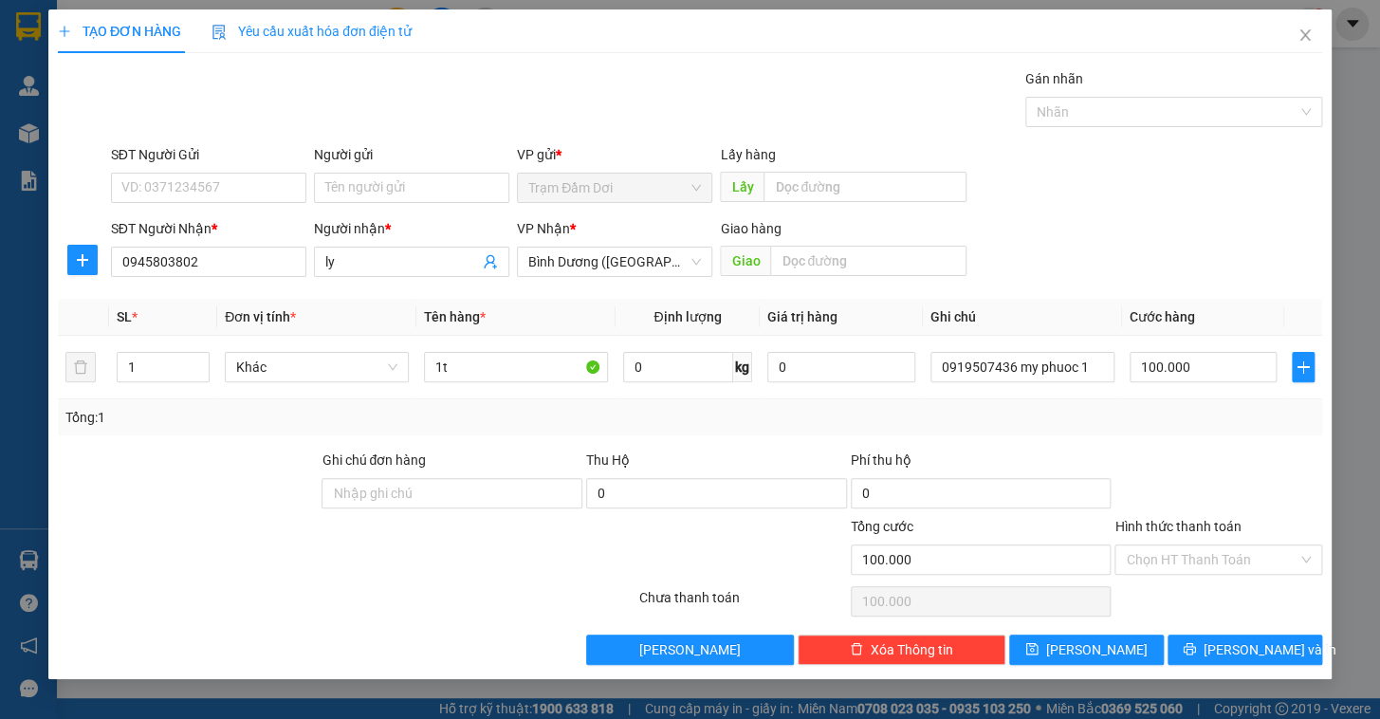
click at [1206, 455] on div at bounding box center [1217, 482] width 211 height 66
click at [1226, 647] on button "[PERSON_NAME] và In" at bounding box center [1244, 649] width 155 height 30
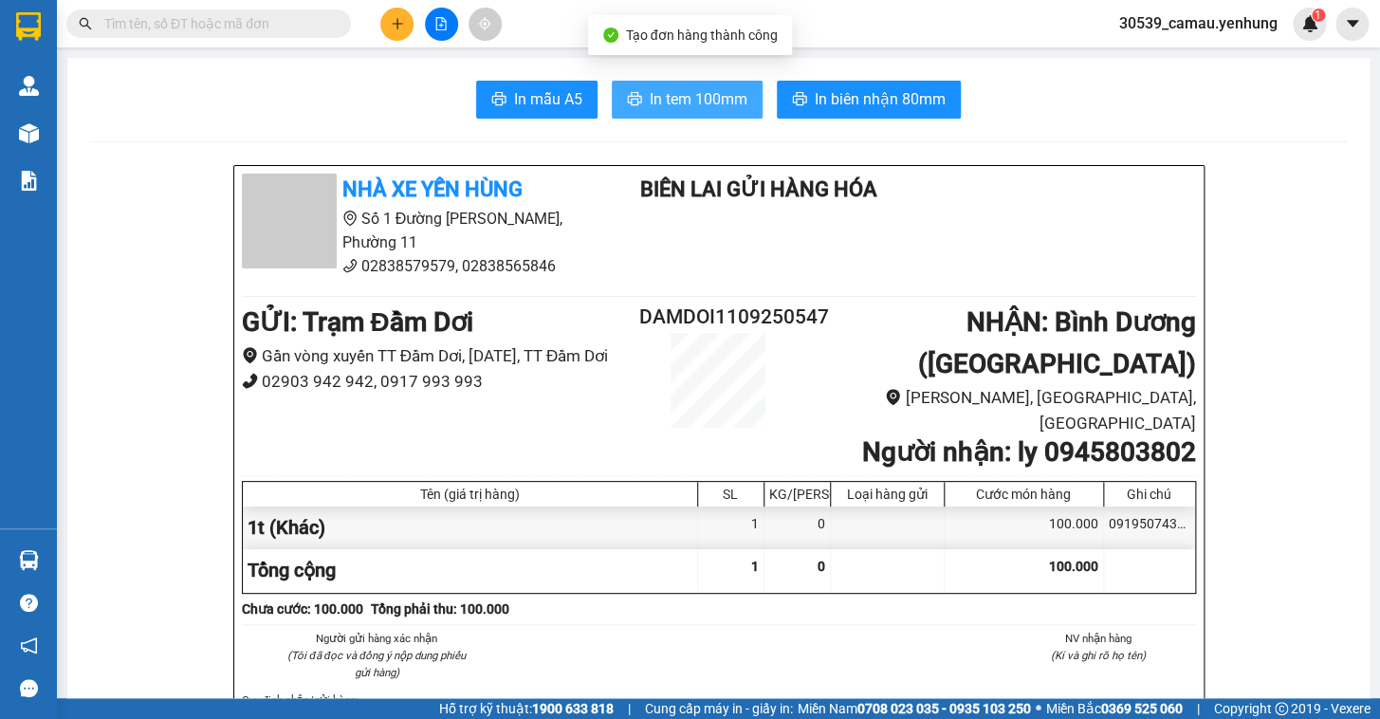
click at [734, 99] on span "In tem 100mm" at bounding box center [699, 99] width 98 height 24
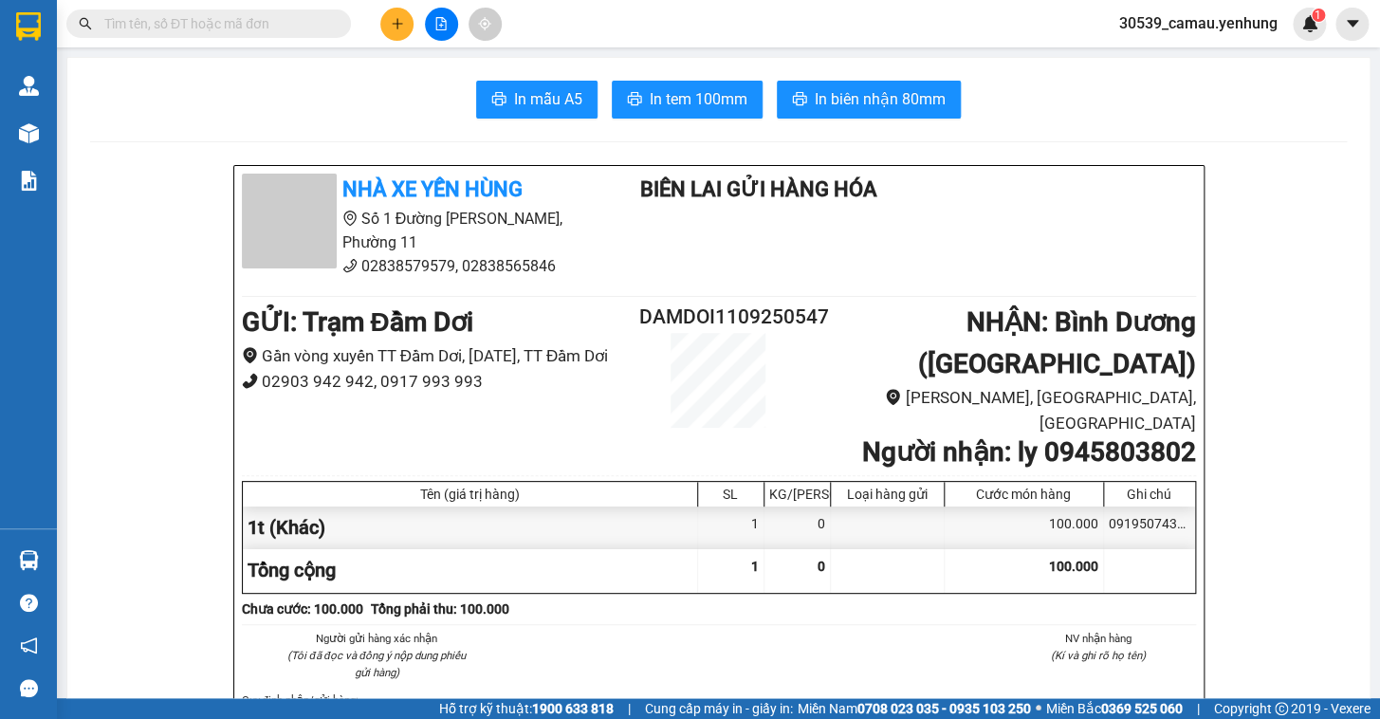
click at [393, 23] on icon "plus" at bounding box center [397, 23] width 10 height 1
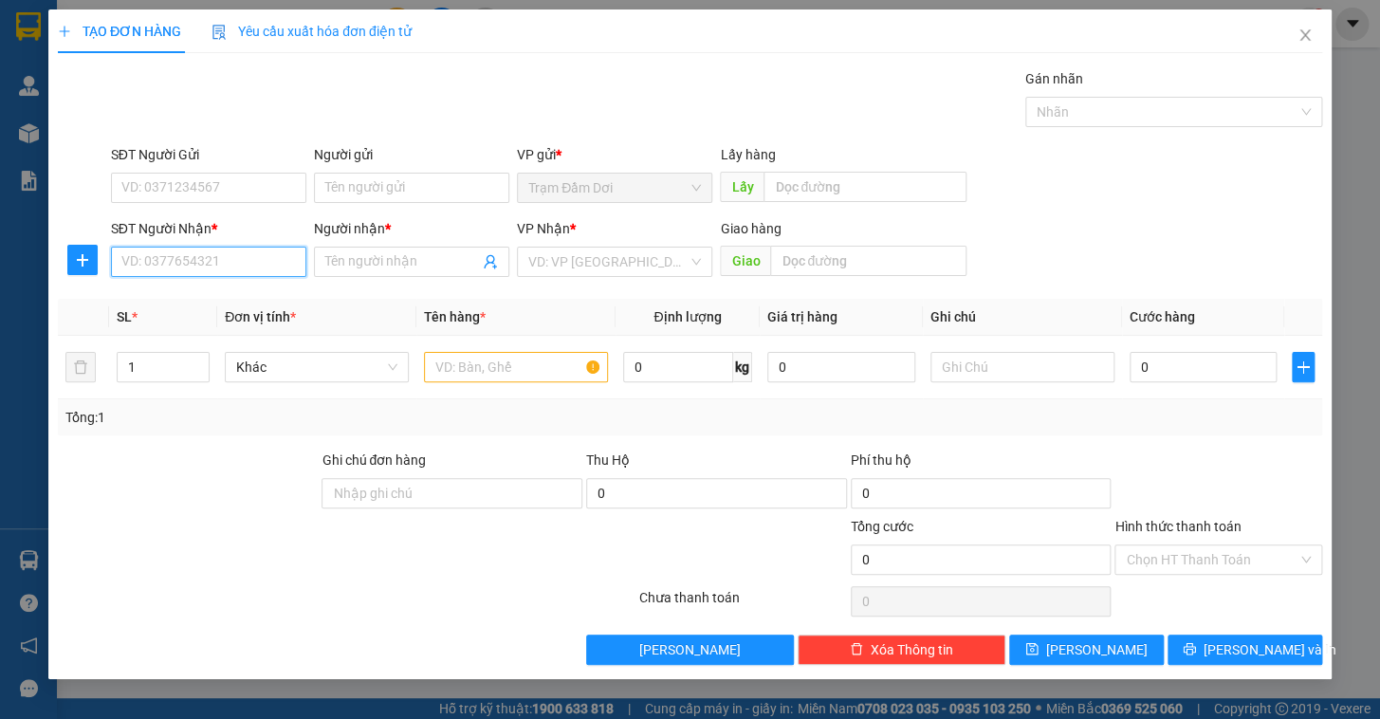
click at [217, 248] on input "SĐT Người Nhận *" at bounding box center [208, 262] width 195 height 30
click at [140, 307] on div "0941740642 - vuong" at bounding box center [208, 299] width 173 height 21
type input "0941740642"
type input "vuong"
type input "120.000"
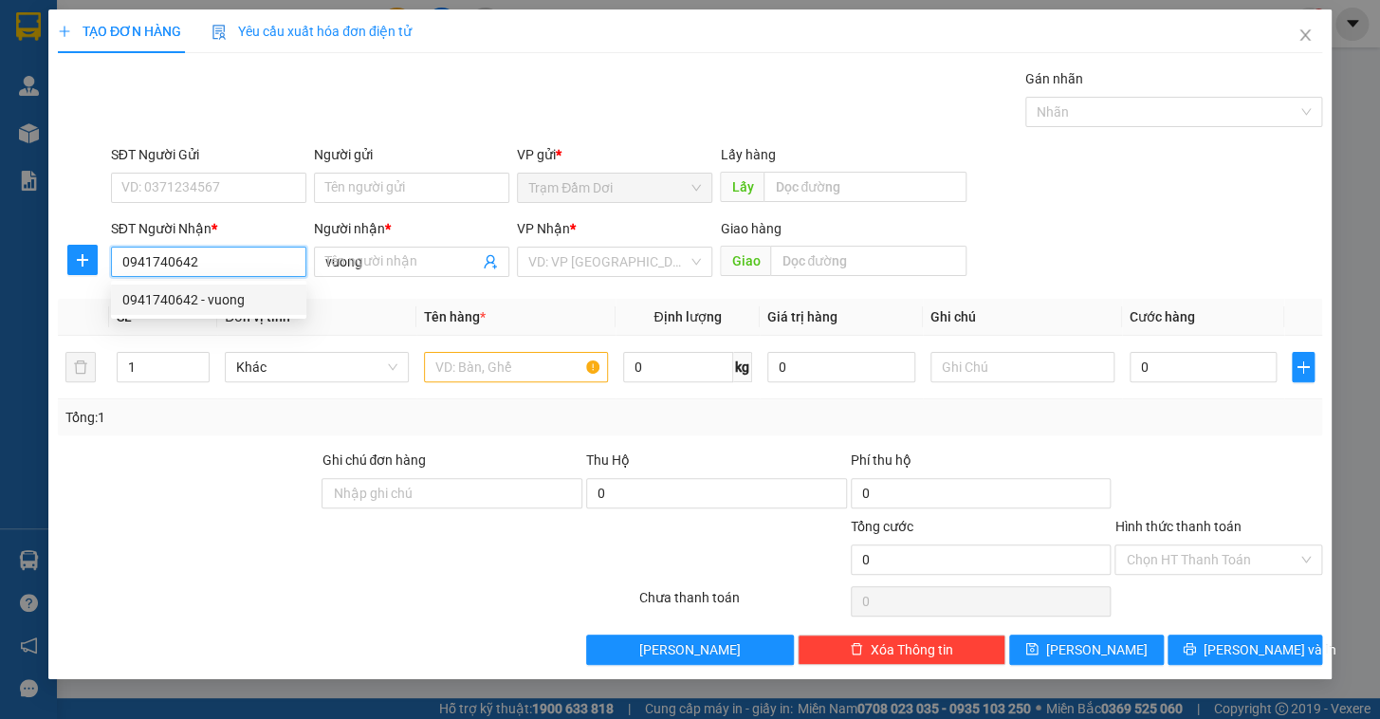
type input "120.000"
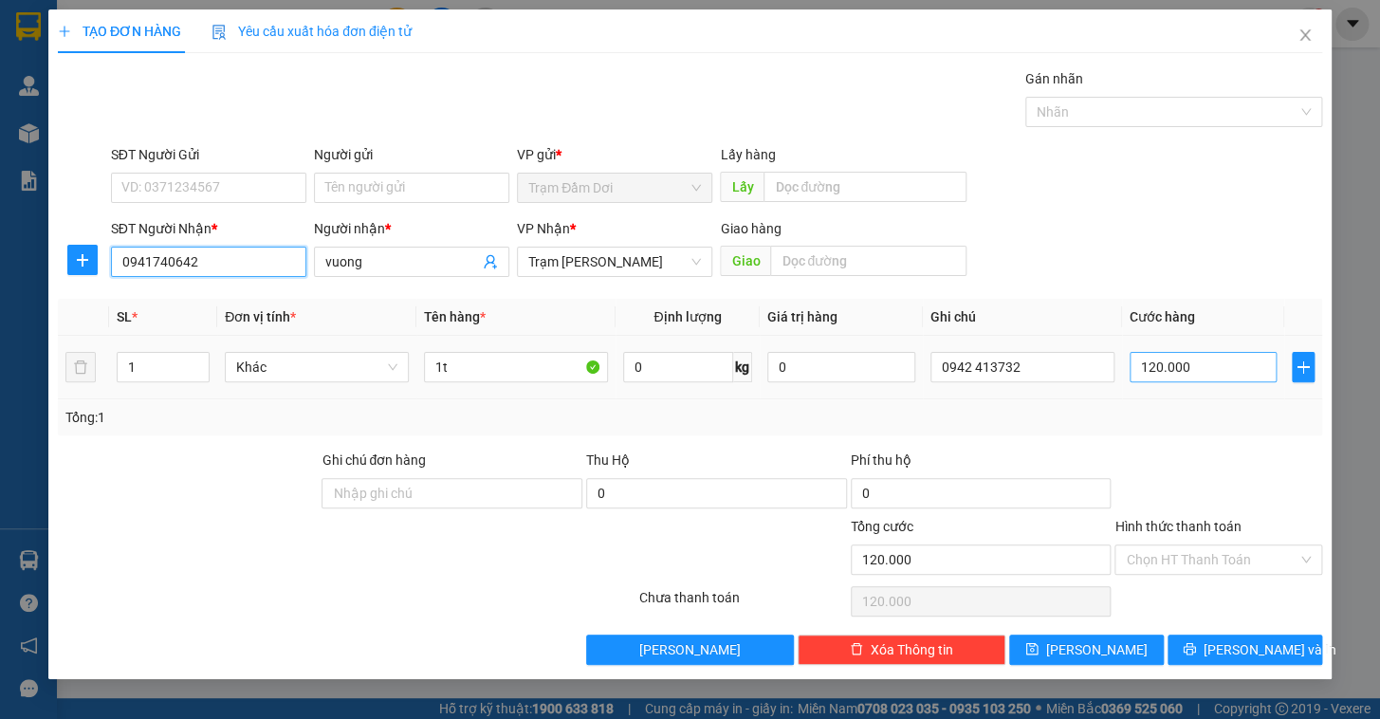
type input "0941740642"
click at [1183, 370] on input "120.000" at bounding box center [1203, 367] width 148 height 30
type input "5"
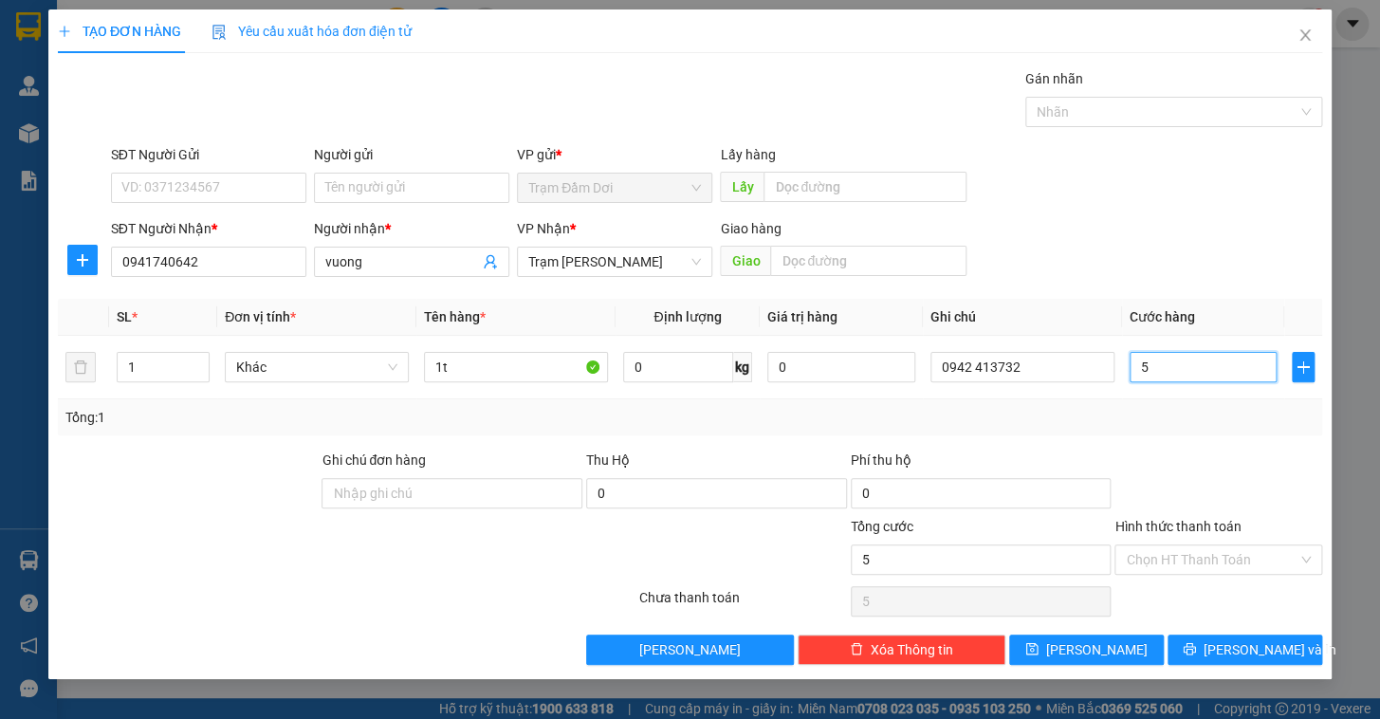
type input "50"
type input "500"
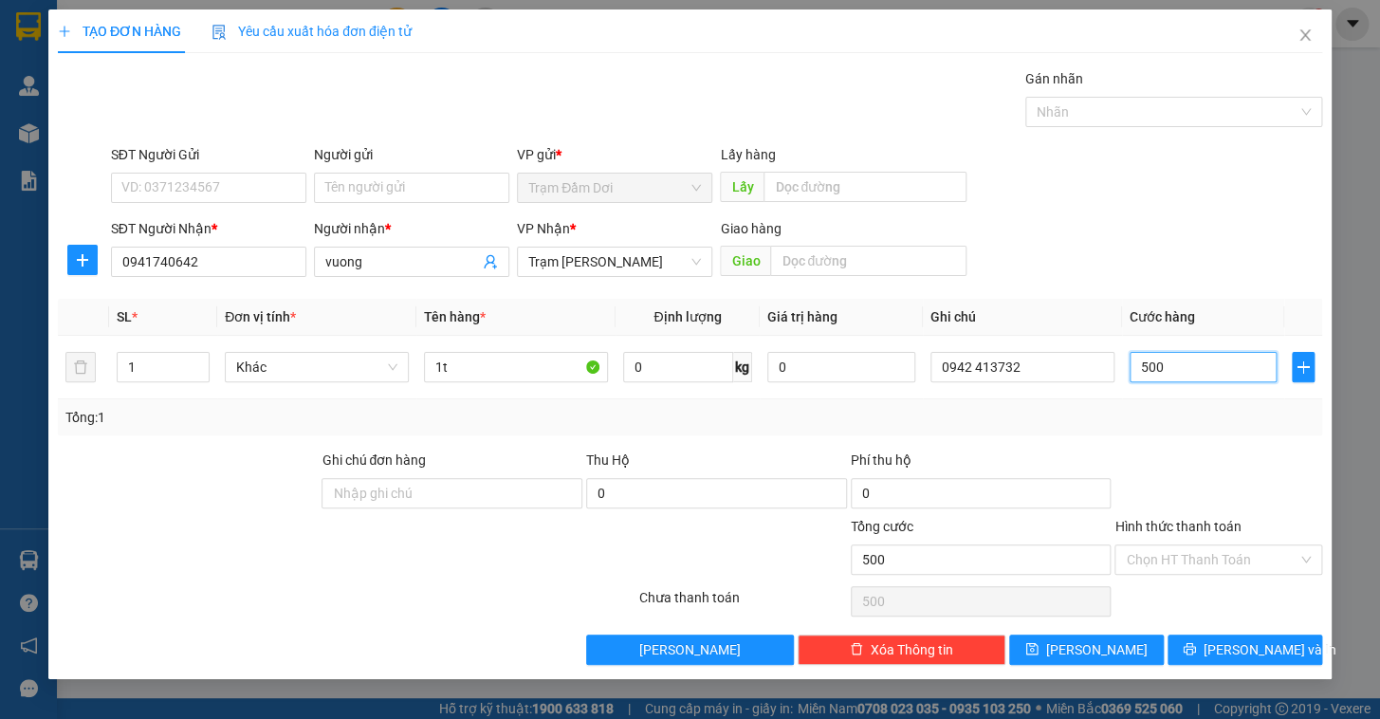
type input "500"
type input "500.000"
click at [1208, 428] on div "Tổng: 1" at bounding box center [690, 417] width 1264 height 36
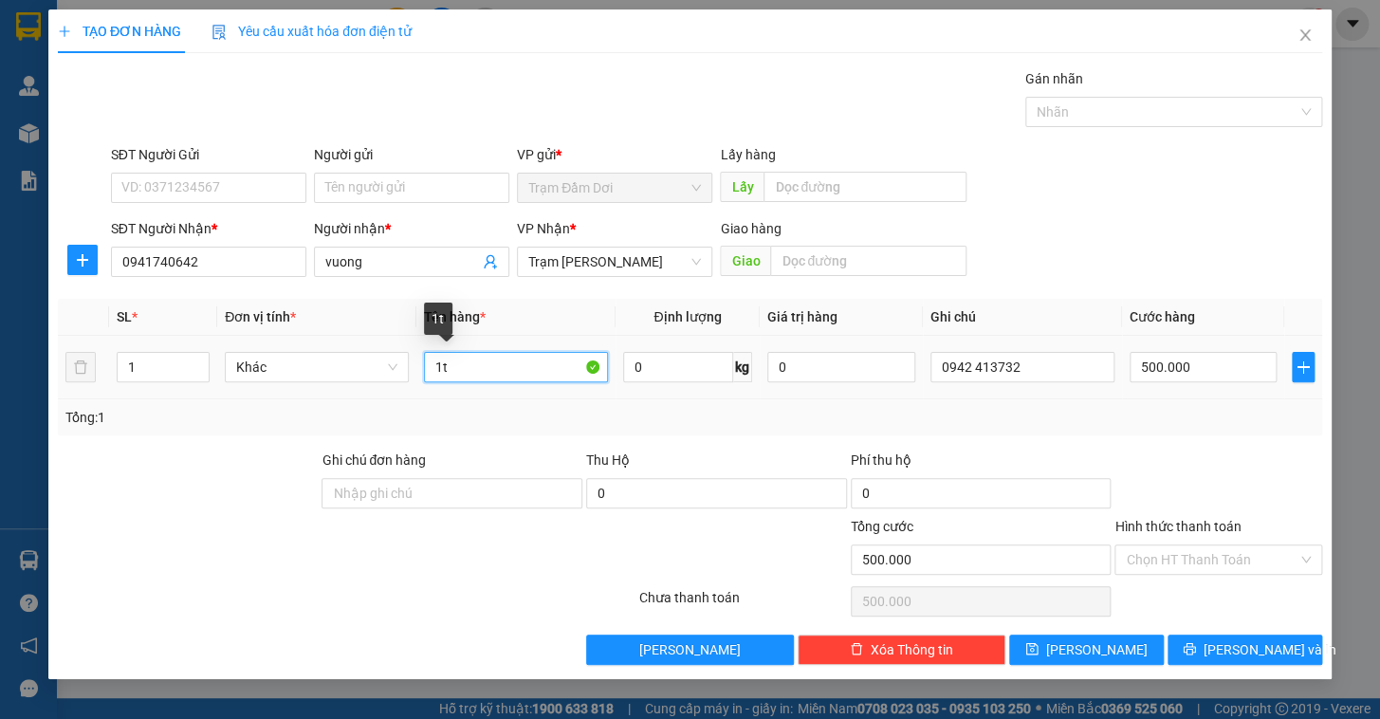
click at [504, 370] on input "1t" at bounding box center [516, 367] width 184 height 30
type input "1 xe"
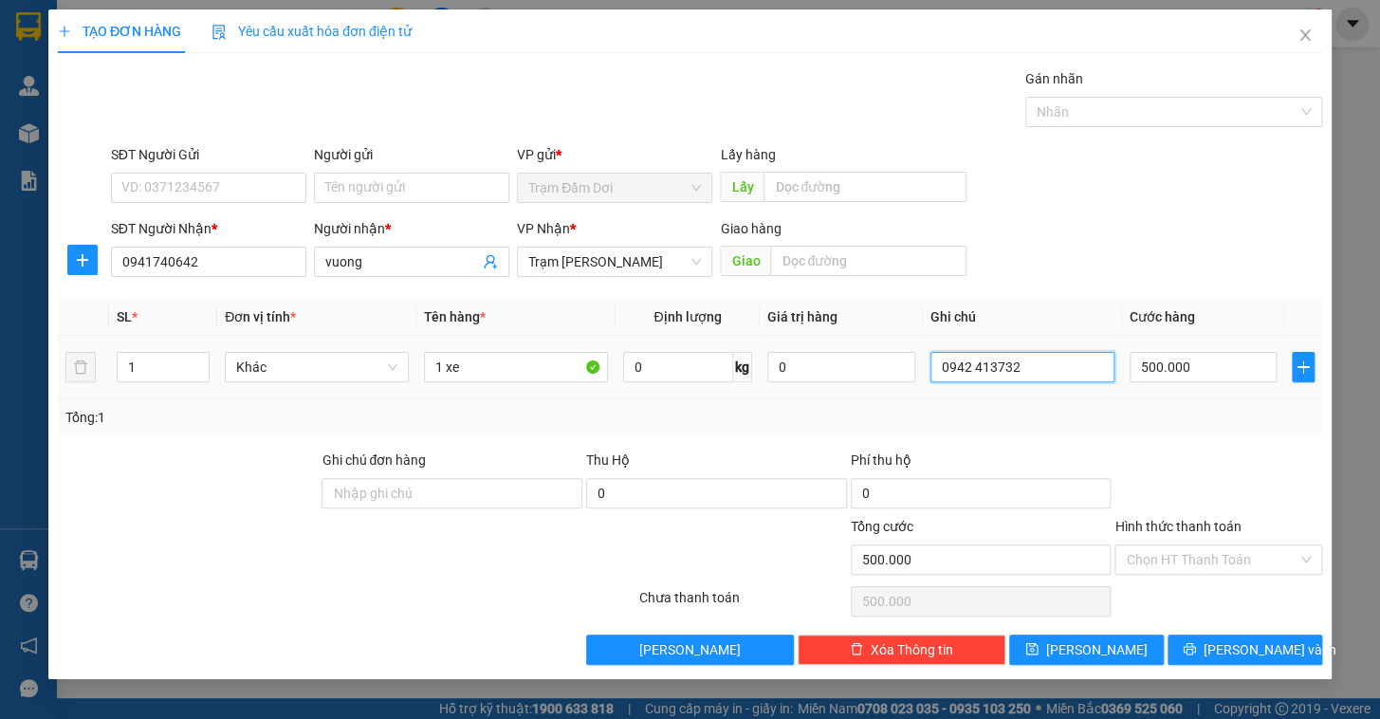
click at [1053, 352] on input "0942 413732" at bounding box center [1022, 367] width 184 height 30
type input "0942 413732 69ae7684"
click at [1260, 647] on span "[PERSON_NAME] và In" at bounding box center [1269, 649] width 133 height 21
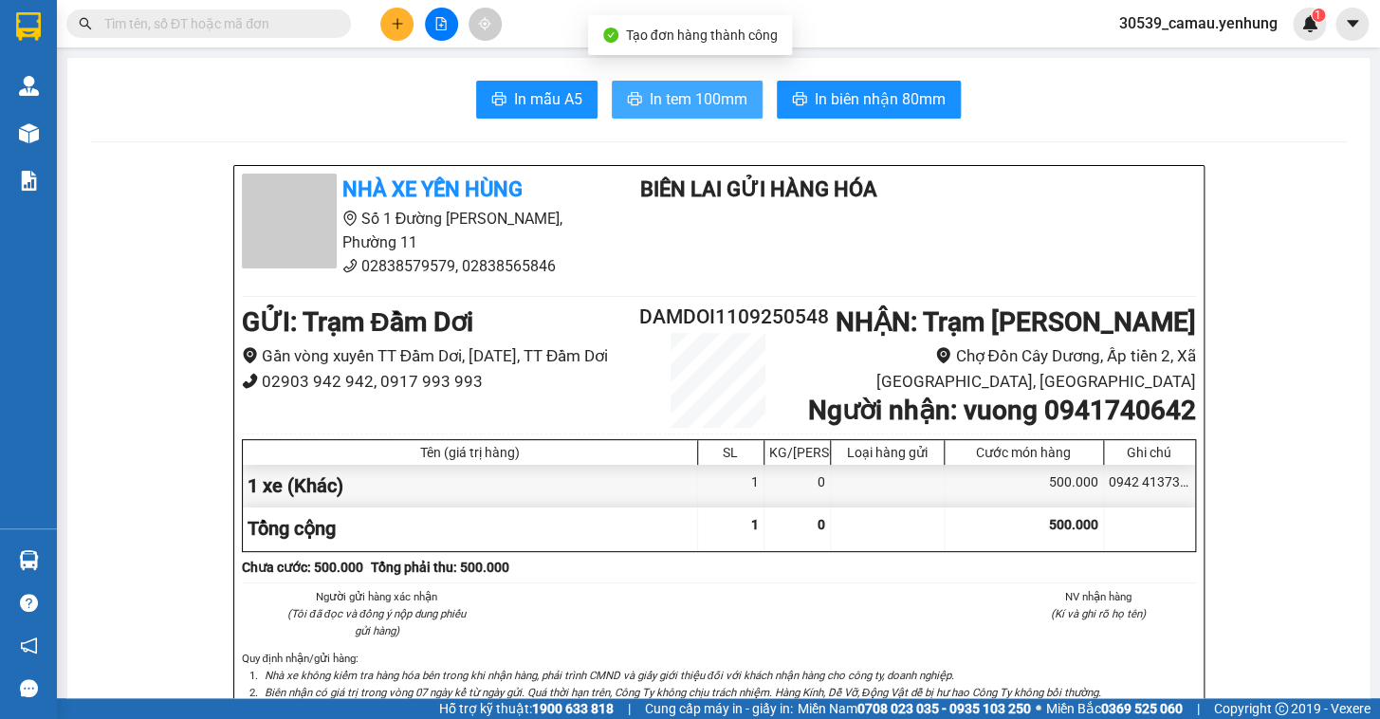
click at [707, 95] on span "In tem 100mm" at bounding box center [699, 99] width 98 height 24
